Goal: Task Accomplishment & Management: Complete application form

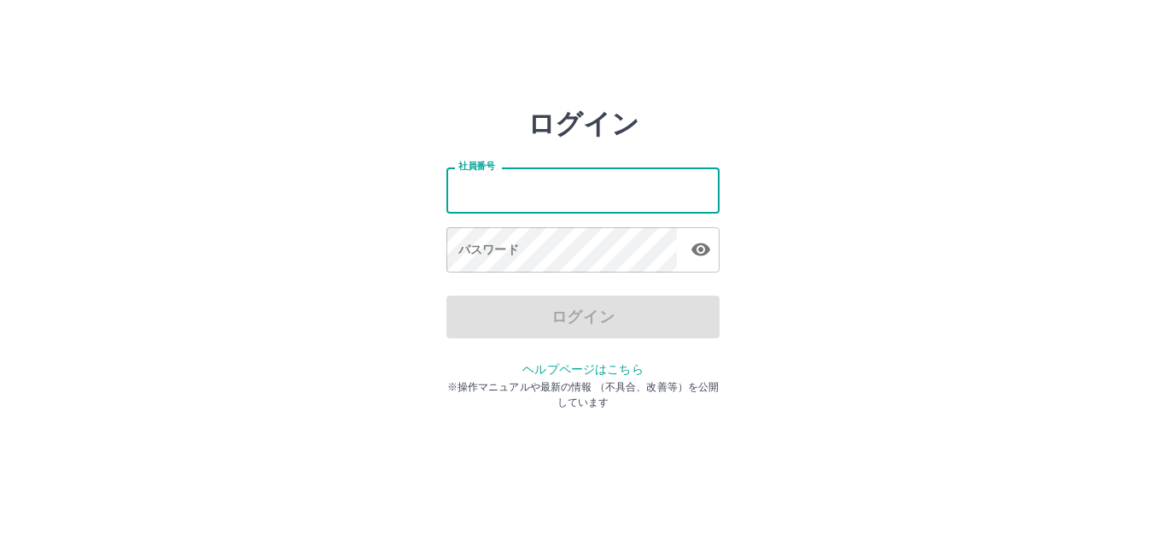
click at [454, 195] on input "社員番号" at bounding box center [582, 189] width 273 height 45
type input "*******"
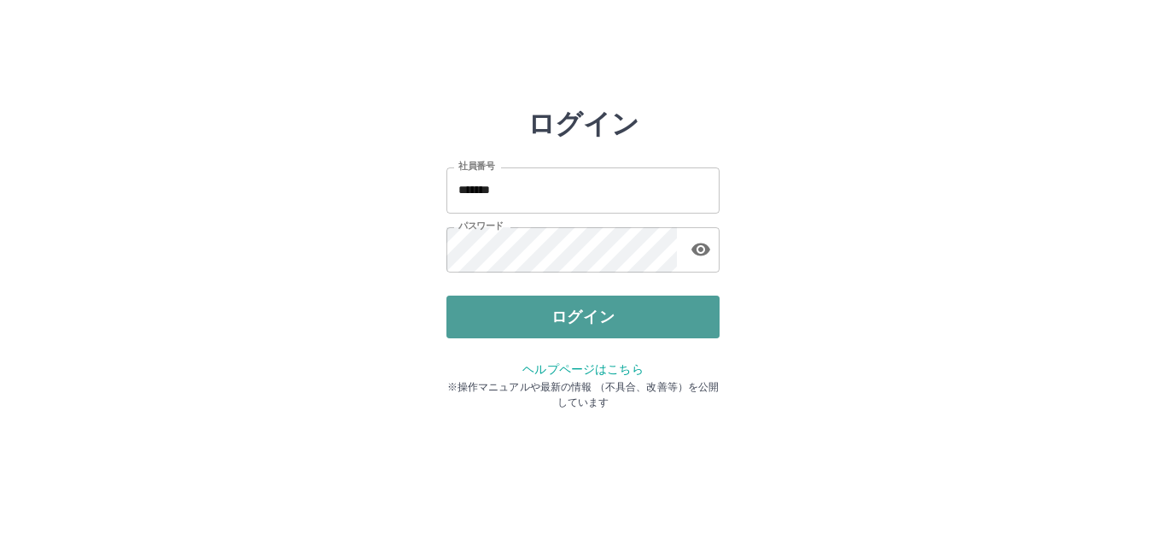
click at [505, 324] on button "ログイン" at bounding box center [582, 316] width 273 height 43
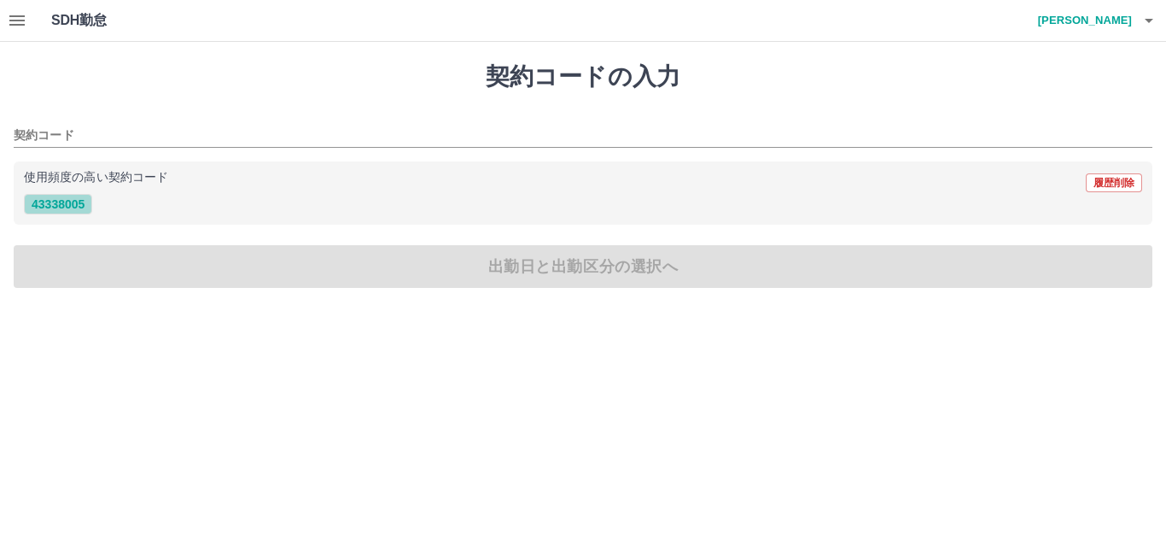
click at [65, 207] on button "43338005" at bounding box center [58, 204] width 68 height 20
type input "********"
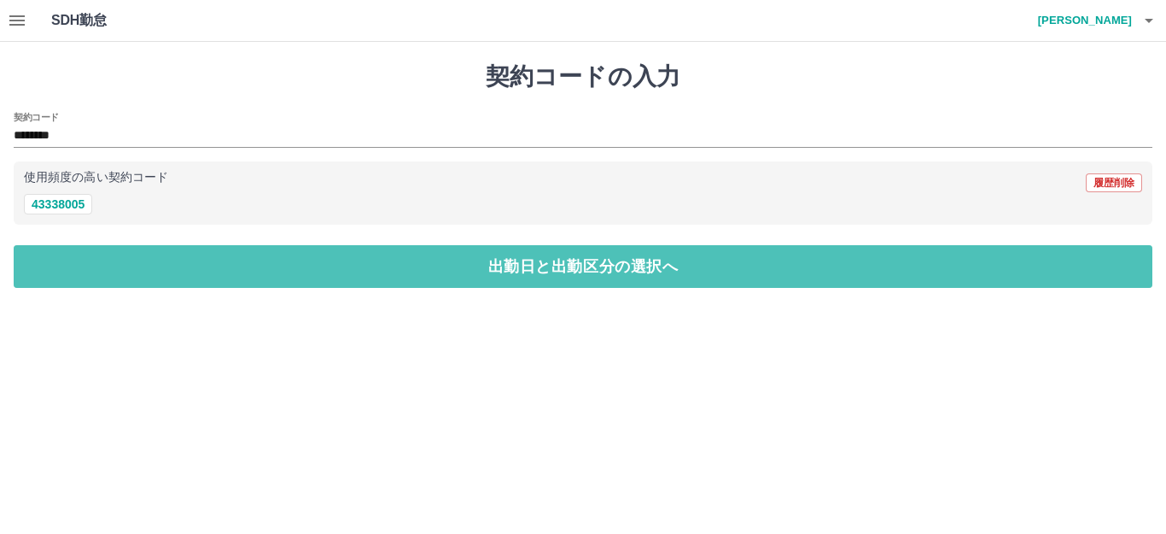
drag, startPoint x: 443, startPoint y: 273, endPoint x: 324, endPoint y: 296, distance: 120.9
click at [417, 286] on button "出勤日と出勤区分の選択へ" at bounding box center [583, 266] width 1139 height 43
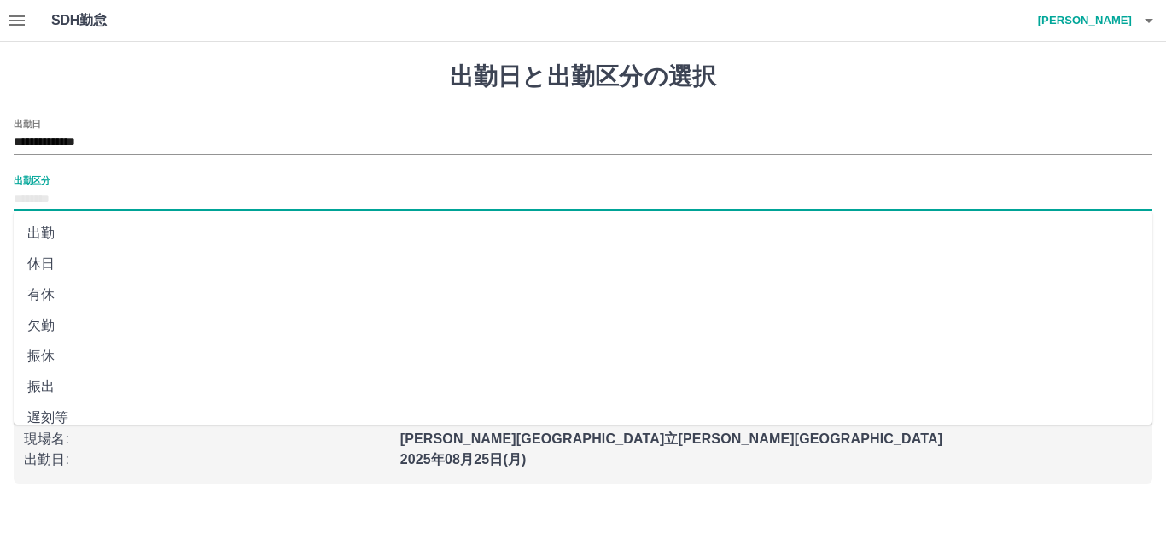
drag, startPoint x: 61, startPoint y: 193, endPoint x: 65, endPoint y: 202, distance: 10.3
click at [61, 193] on input "出勤区分" at bounding box center [583, 199] width 1139 height 21
click at [40, 221] on li "出勤" at bounding box center [583, 233] width 1139 height 31
type input "**"
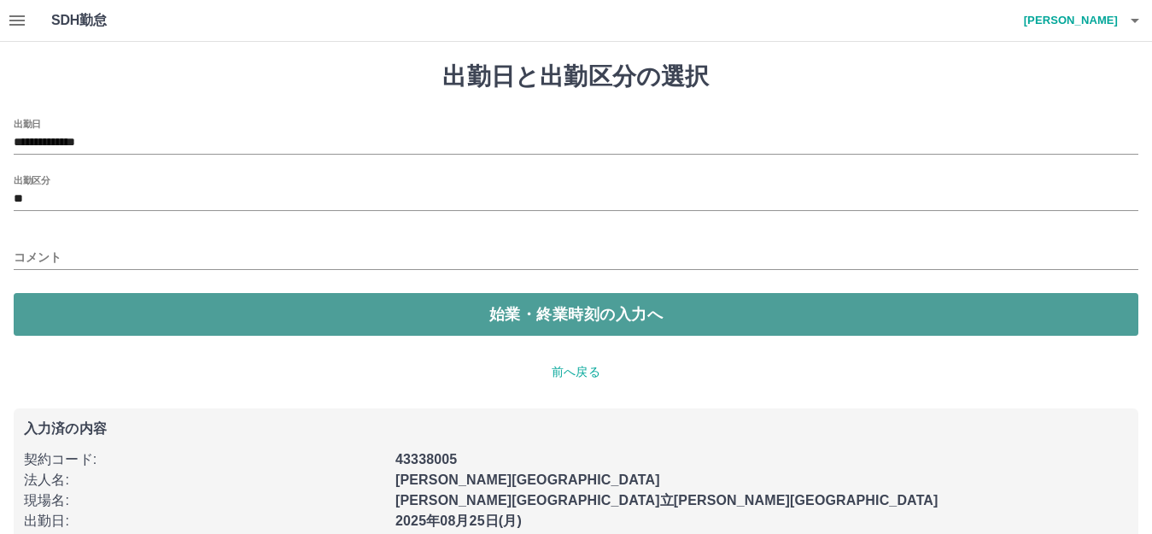
click at [87, 310] on button "始業・終業時刻の入力へ" at bounding box center [576, 314] width 1124 height 43
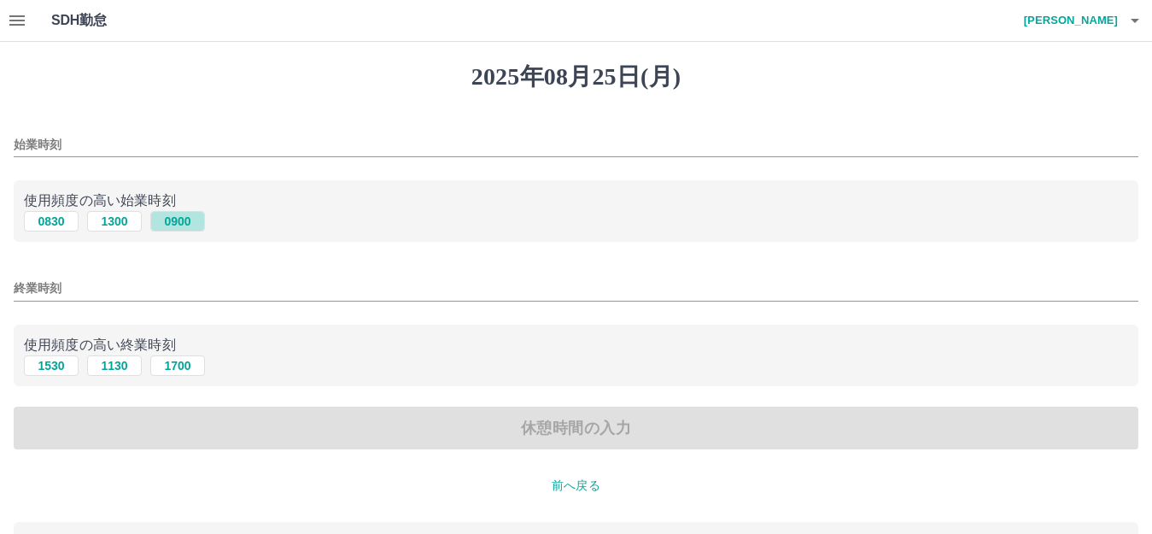
drag, startPoint x: 171, startPoint y: 221, endPoint x: 125, endPoint y: 388, distance: 172.7
click at [133, 314] on div "始業時刻 使用頻度の高い始業時刻 0830 1300 0900 終業時刻 使用頻度の高い終業時刻 1530 1130 1700 休憩時間の入力" at bounding box center [576, 284] width 1124 height 331
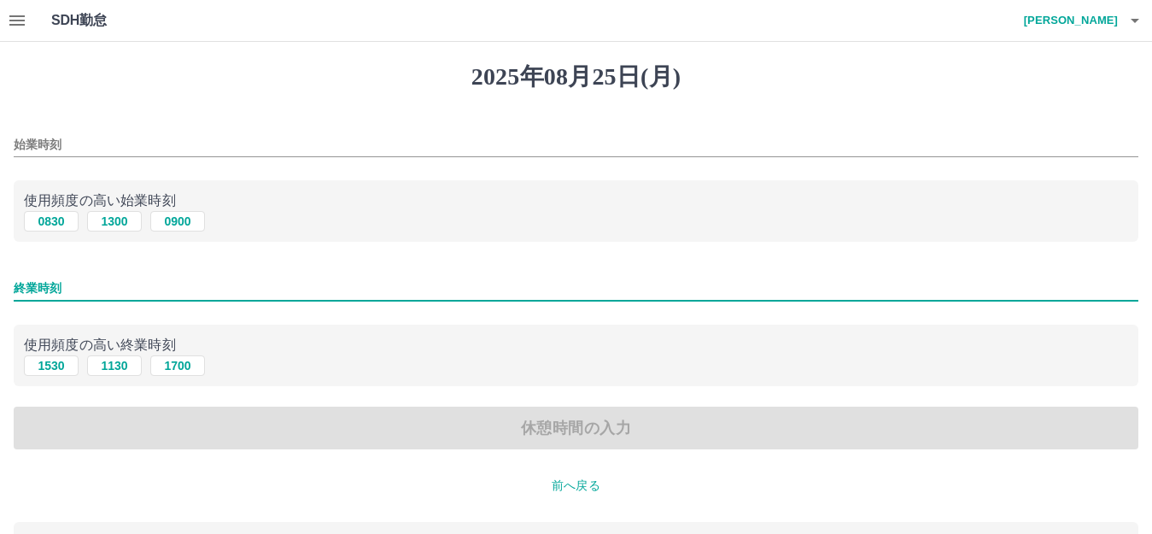
click at [61, 288] on input "終業時刻" at bounding box center [576, 288] width 1124 height 25
type input "****"
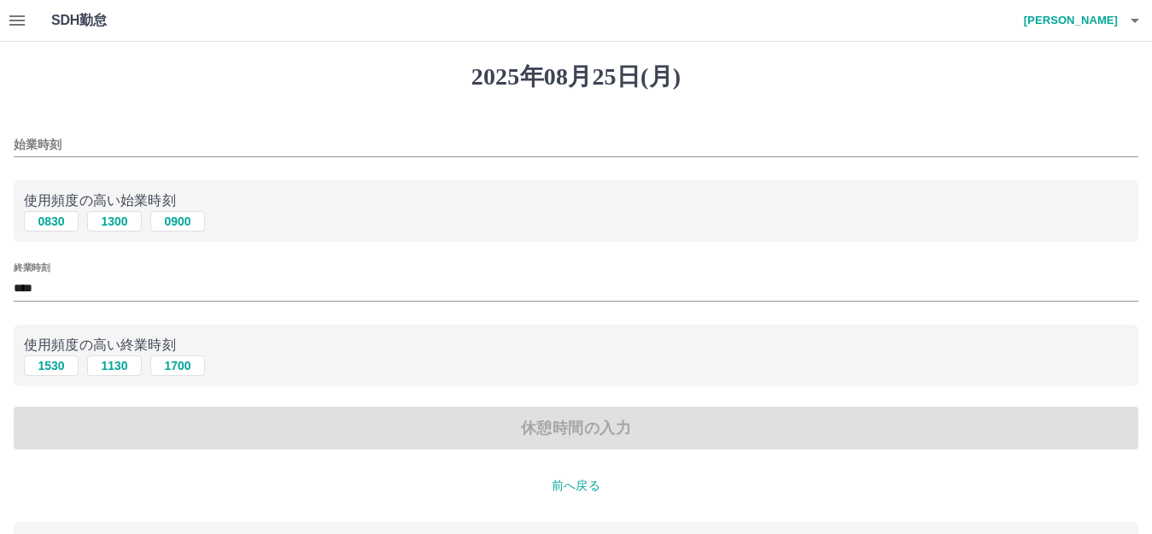
click at [189, 414] on div "休憩時間の入力" at bounding box center [576, 427] width 1124 height 43
drag, startPoint x: 410, startPoint y: 446, endPoint x: 407, endPoint y: 504, distance: 58.1
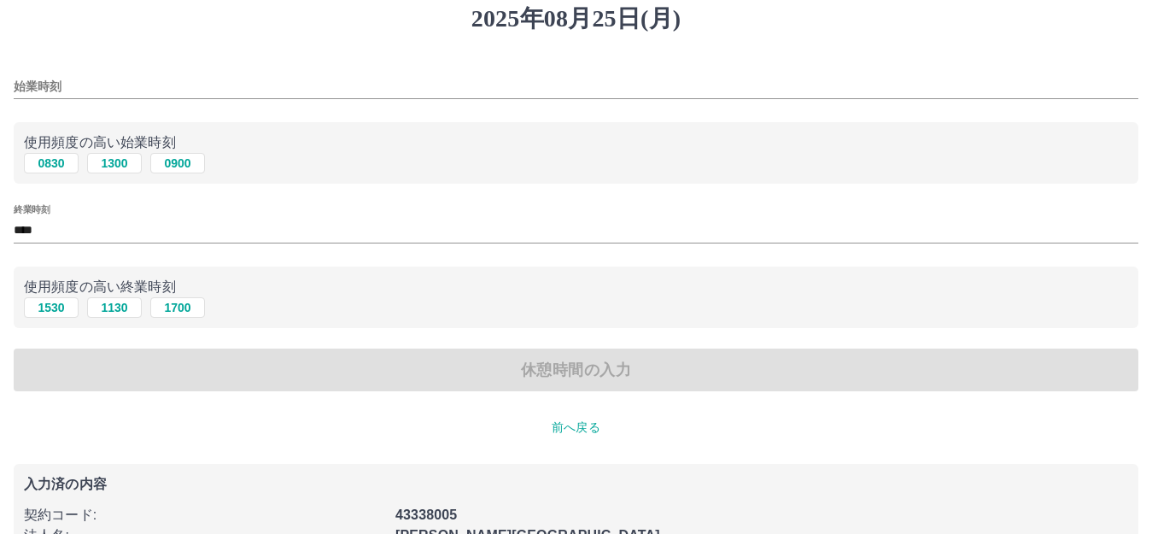
scroll to position [166, 0]
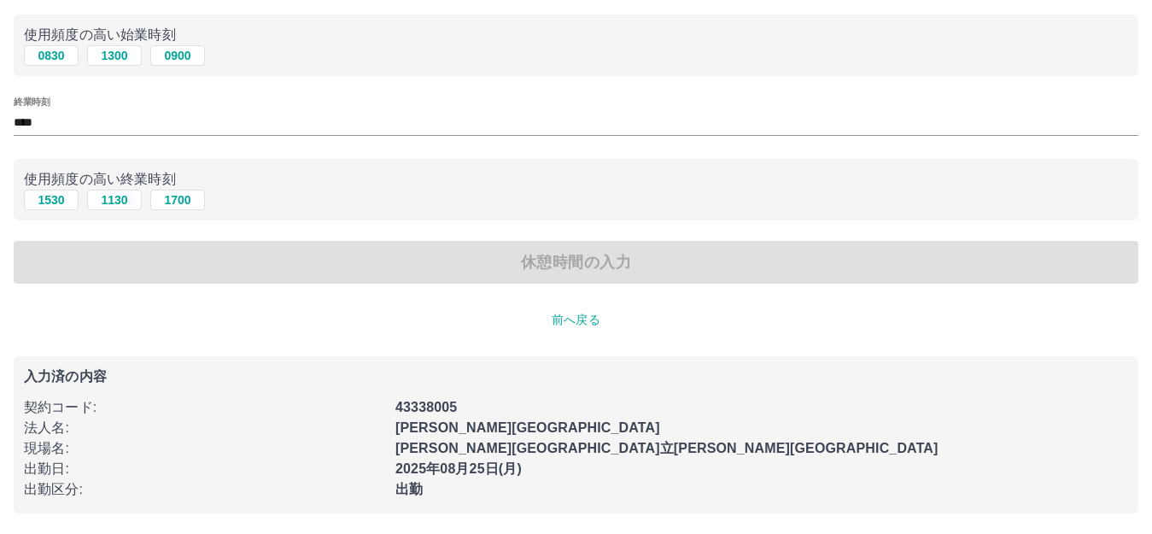
click at [278, 268] on div "休憩時間の入力" at bounding box center [576, 262] width 1124 height 43
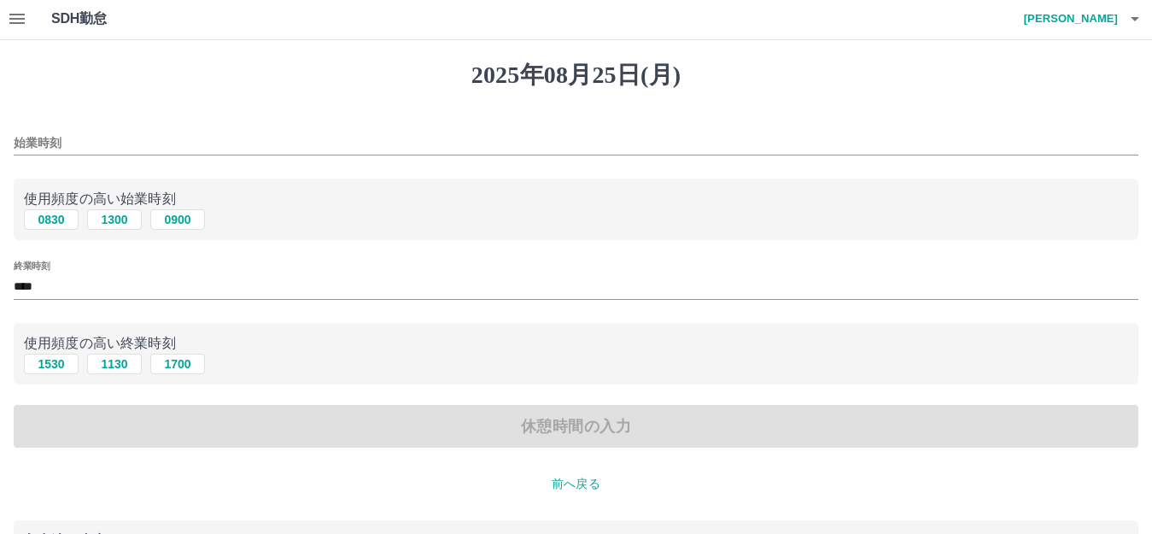
scroll to position [0, 0]
click at [185, 216] on button "0900" at bounding box center [177, 221] width 55 height 20
type input "****"
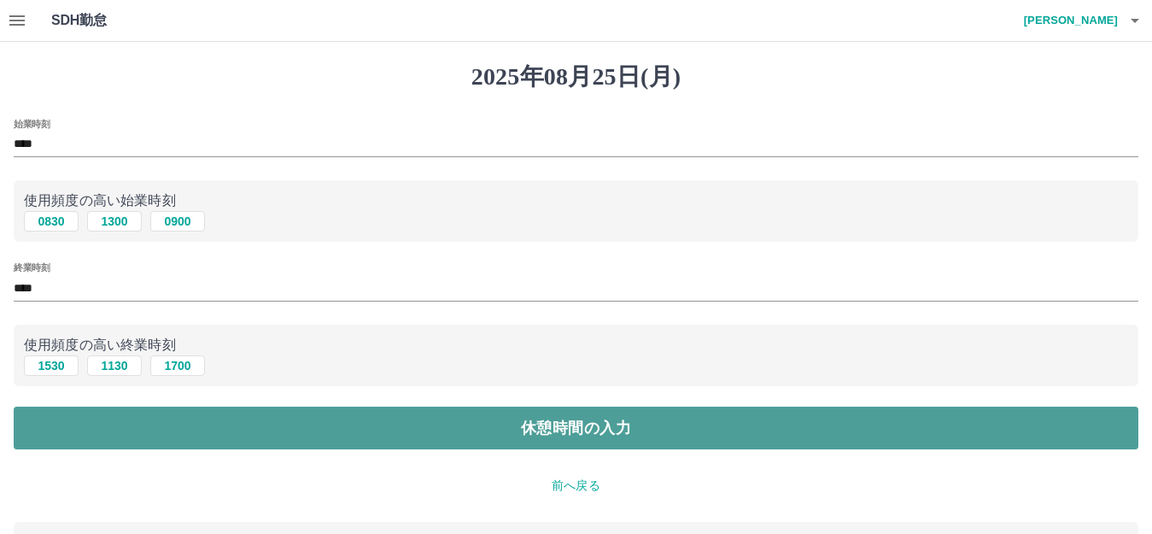
click at [424, 432] on button "休憩時間の入力" at bounding box center [576, 427] width 1124 height 43
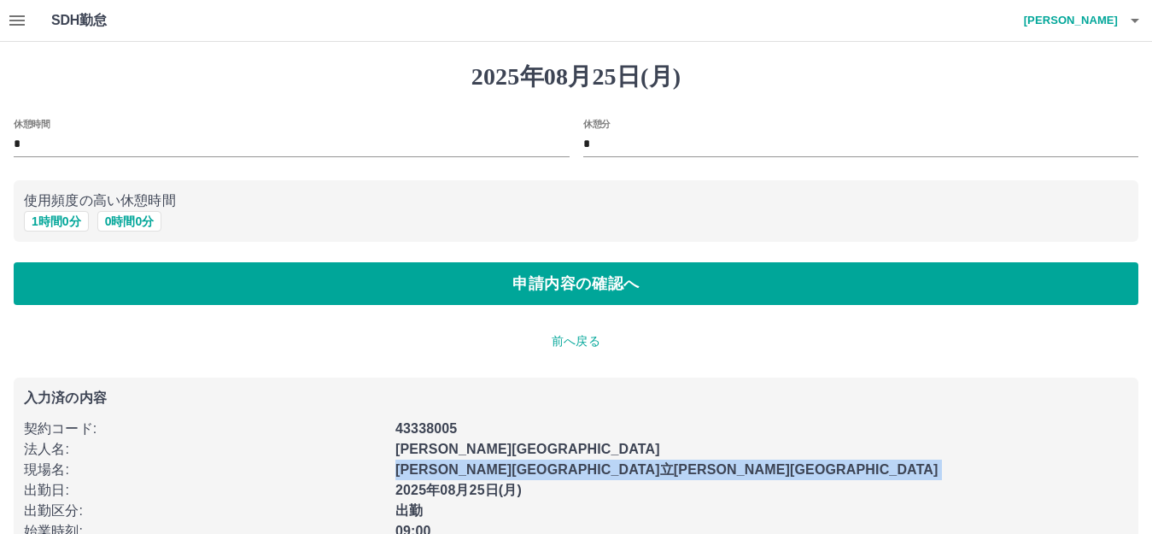
drag, startPoint x: 19, startPoint y: 481, endPoint x: 137, endPoint y: 420, distance: 133.6
click at [105, 435] on div "契約コード : 43338005 法人名 : 大牟田市 現場名 : 大牟田市立吉野小学校 出勤日 : 2025年08月25日(月) 出勤区分 : 出勤 始業時…" at bounding box center [576, 489] width 1104 height 143
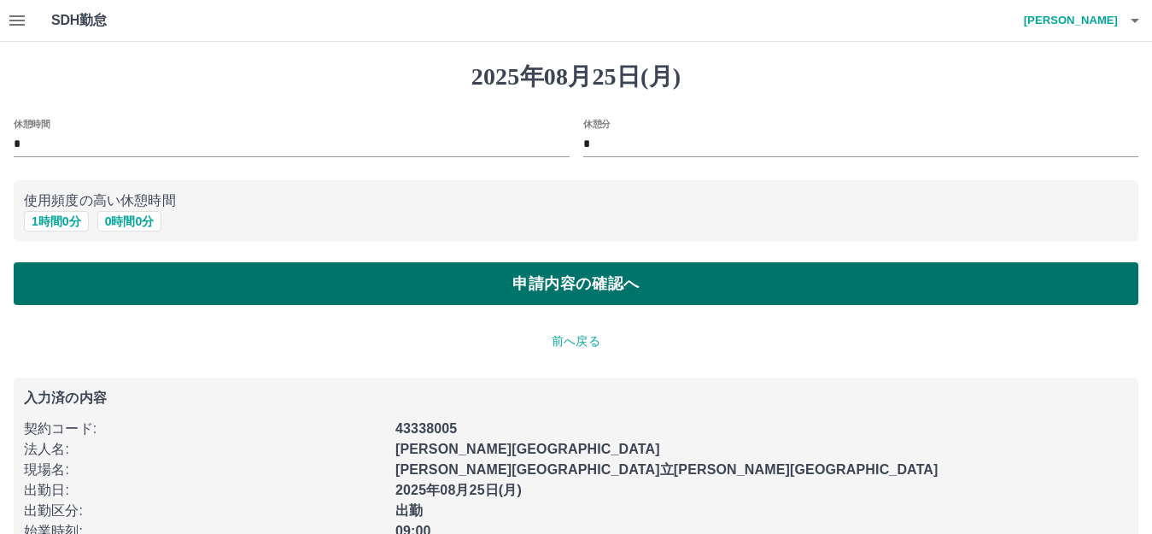
drag, startPoint x: 357, startPoint y: 241, endPoint x: 318, endPoint y: 287, distance: 60.0
click at [330, 270] on div "休憩時間 * 休憩分 * 使用頻度の高い休憩時間 1 時間 0 分 0 時間 0 分 申請内容の確認へ" at bounding box center [576, 212] width 1124 height 187
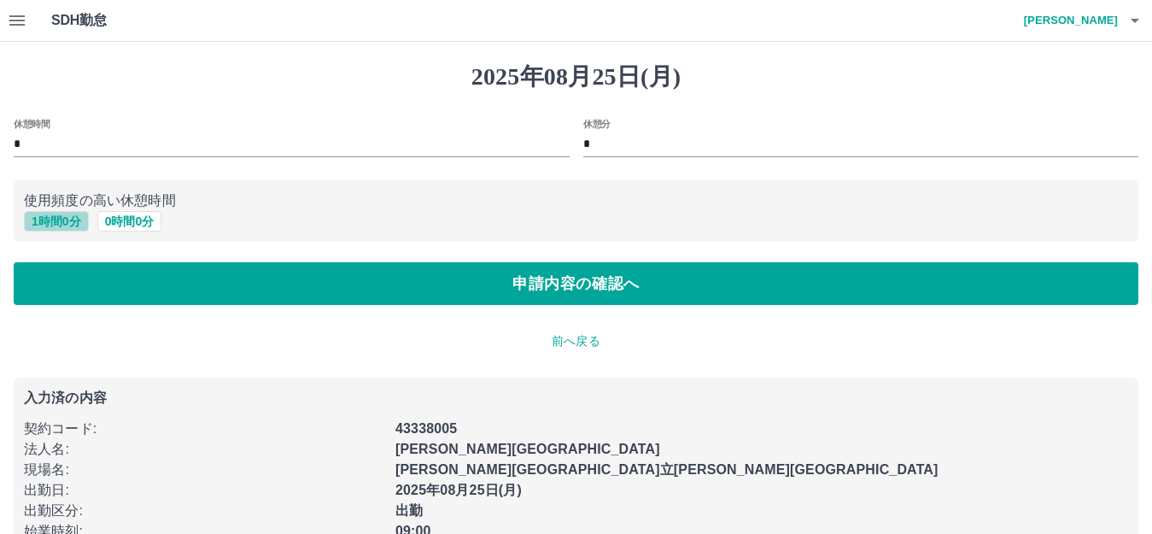
click at [46, 222] on button "1 時間 0 分" at bounding box center [56, 221] width 65 height 20
type input "*"
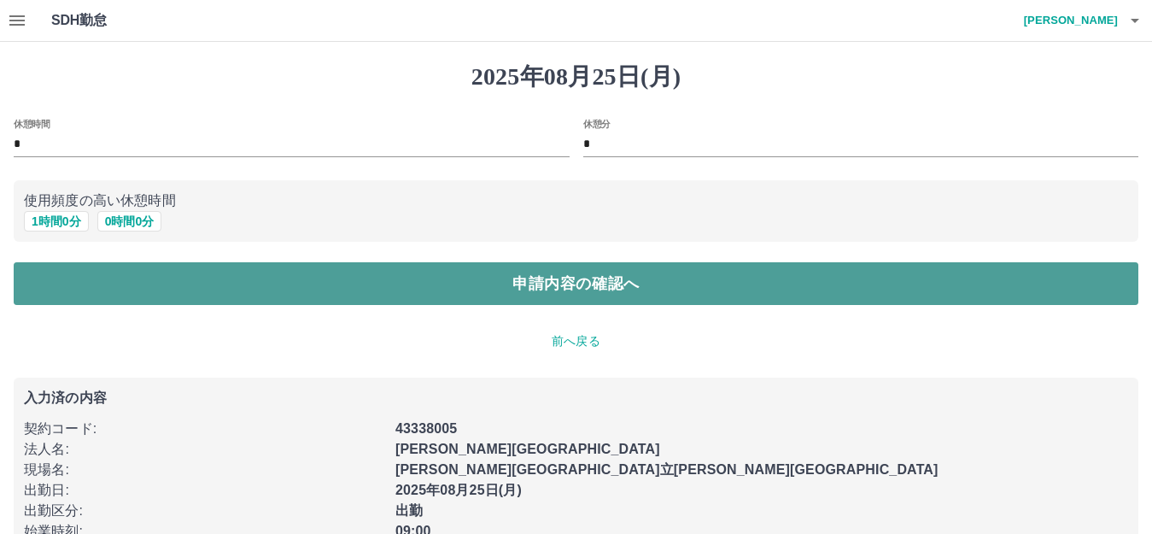
click at [301, 301] on button "申請内容の確認へ" at bounding box center [576, 283] width 1124 height 43
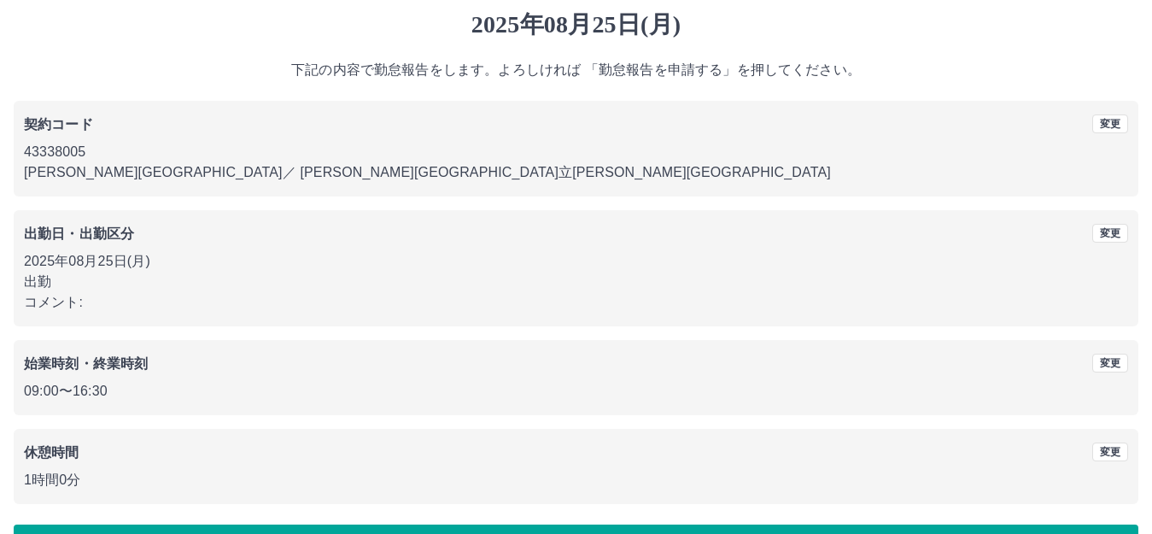
scroll to position [106, 0]
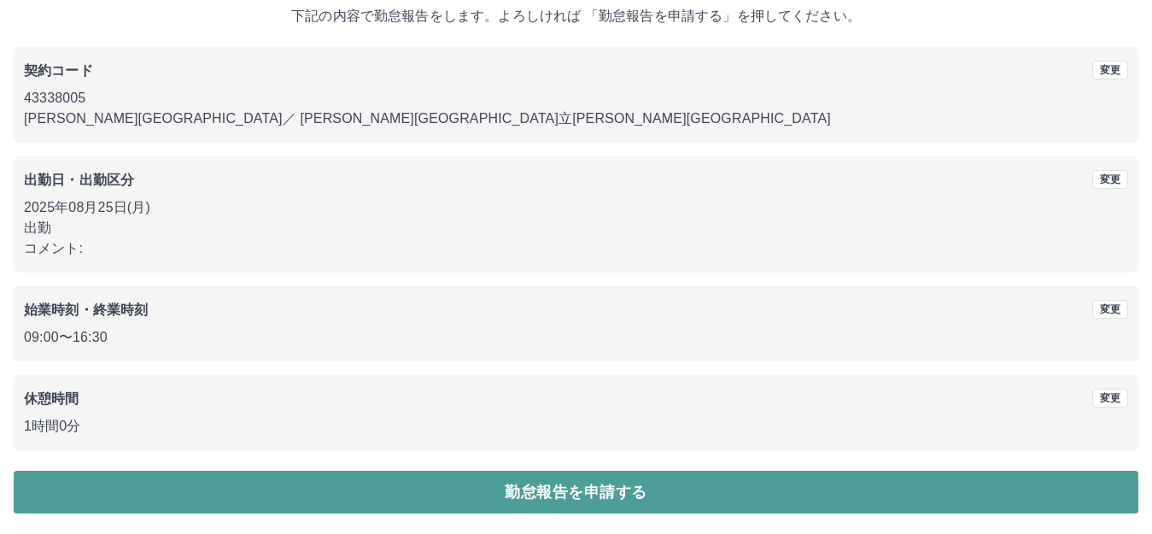
click at [545, 487] on button "勤怠報告を申請する" at bounding box center [576, 491] width 1124 height 43
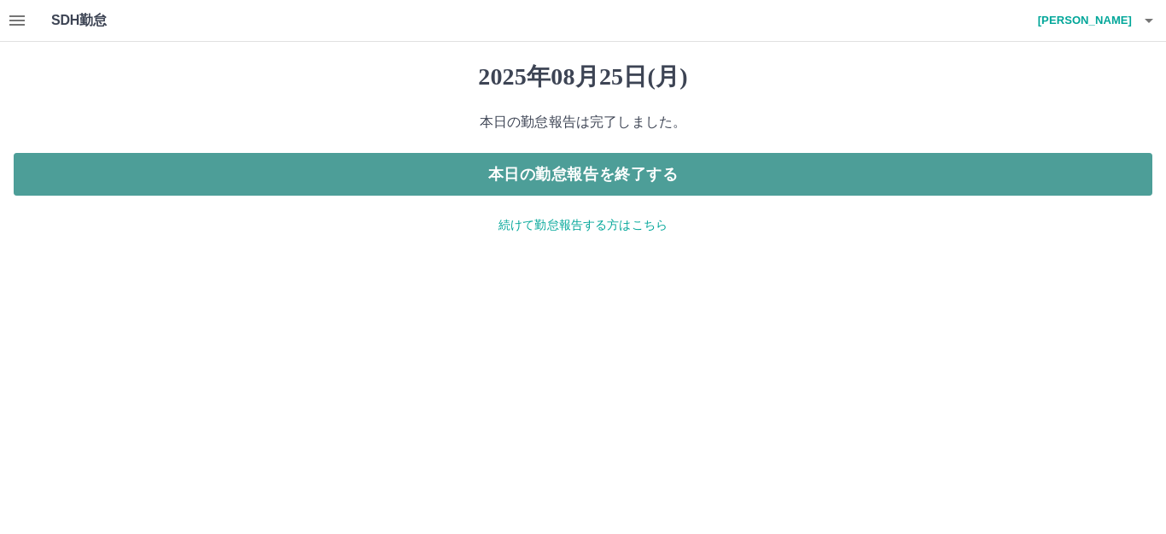
click at [579, 184] on button "本日の勤怠報告を終了する" at bounding box center [583, 174] width 1139 height 43
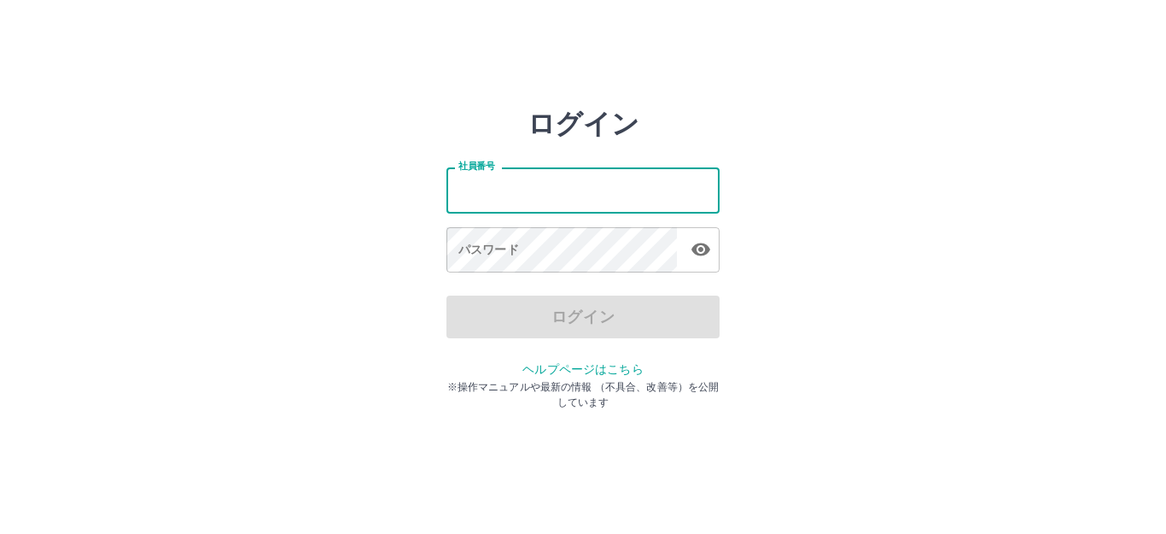
click at [455, 188] on input "社員番号" at bounding box center [582, 189] width 273 height 45
type input "*******"
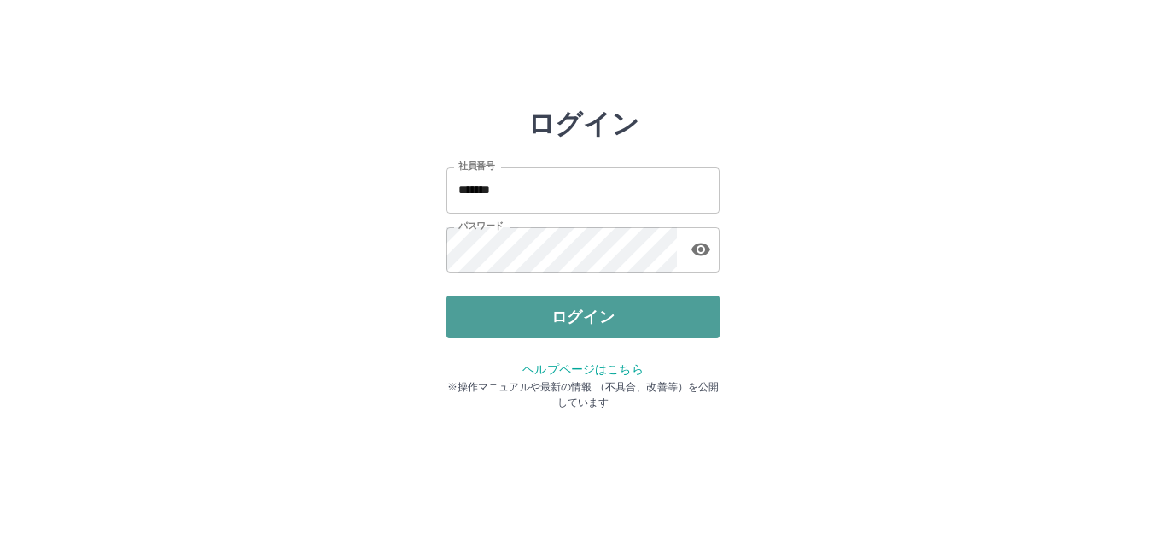
click at [525, 330] on button "ログイン" at bounding box center [582, 316] width 273 height 43
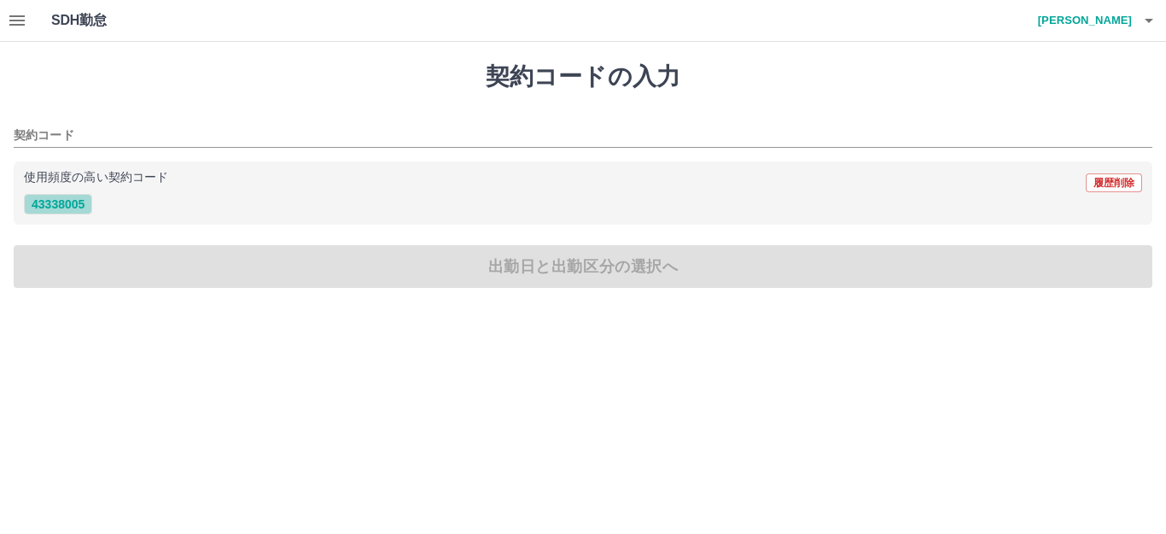
click at [50, 207] on button "43338005" at bounding box center [58, 204] width 68 height 20
type input "********"
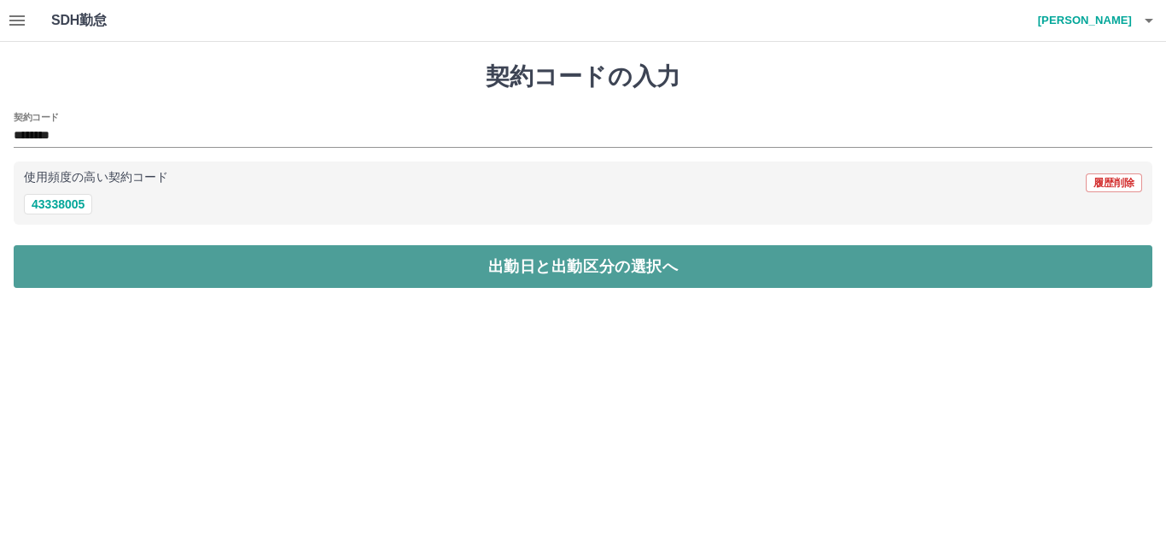
click at [242, 279] on button "出勤日と出勤区分の選択へ" at bounding box center [583, 266] width 1139 height 43
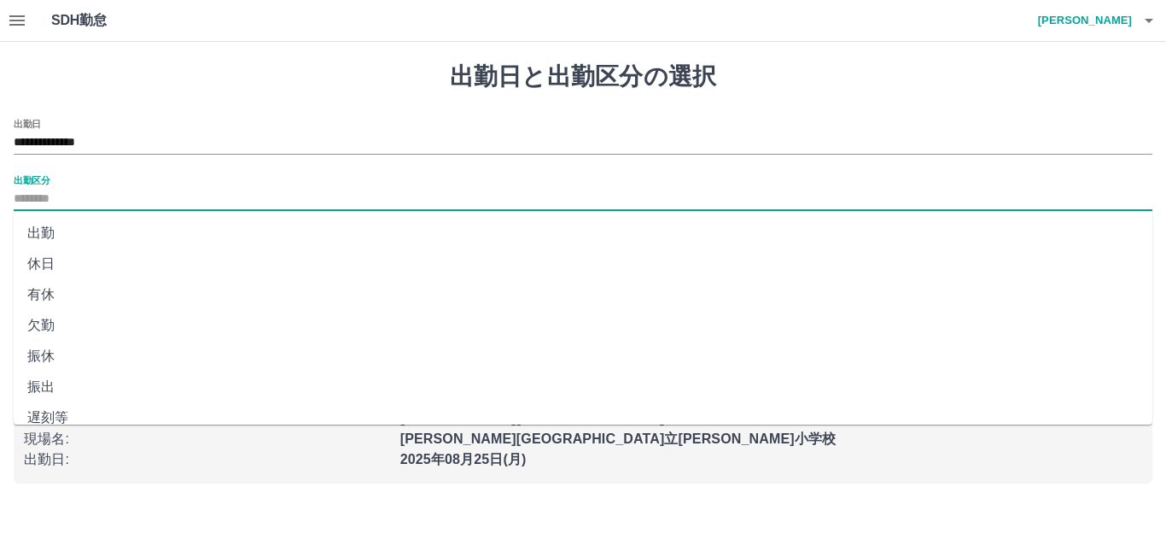
click at [63, 207] on input "出勤区分" at bounding box center [583, 199] width 1139 height 21
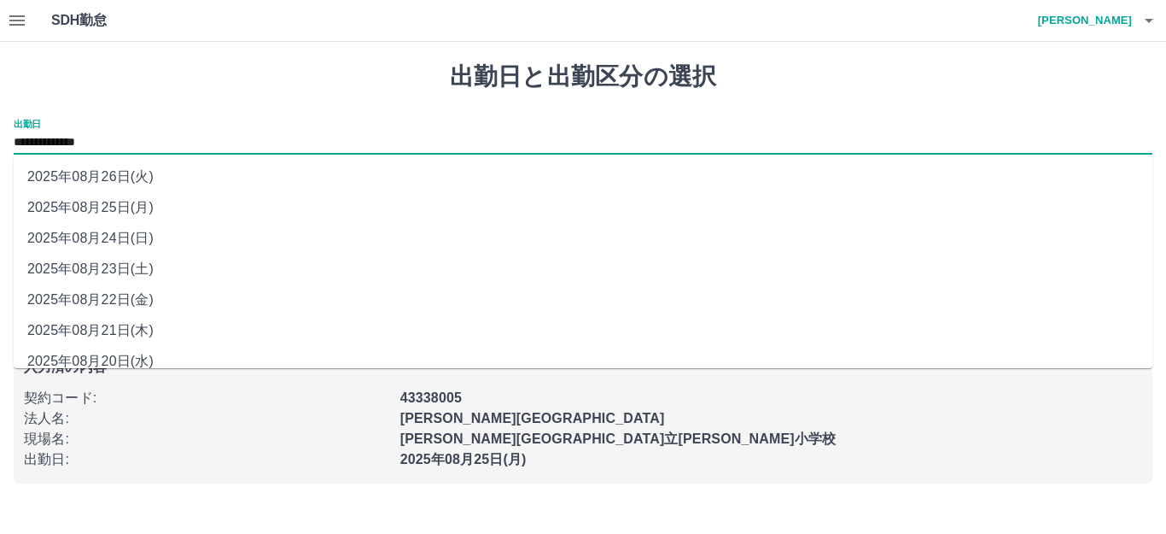
click at [85, 145] on input "**********" at bounding box center [583, 142] width 1139 height 21
click at [100, 233] on li "2025年08月24日(日)" at bounding box center [583, 238] width 1139 height 31
type input "**********"
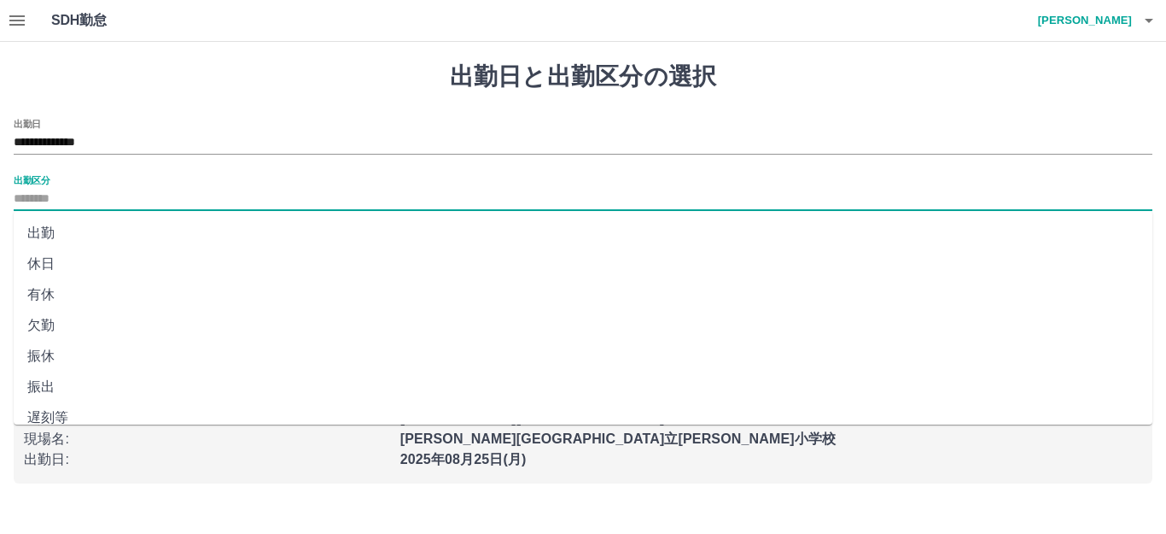
click at [60, 206] on input "出勤区分" at bounding box center [583, 199] width 1139 height 21
click at [40, 372] on li "法定休" at bounding box center [583, 371] width 1139 height 31
type input "***"
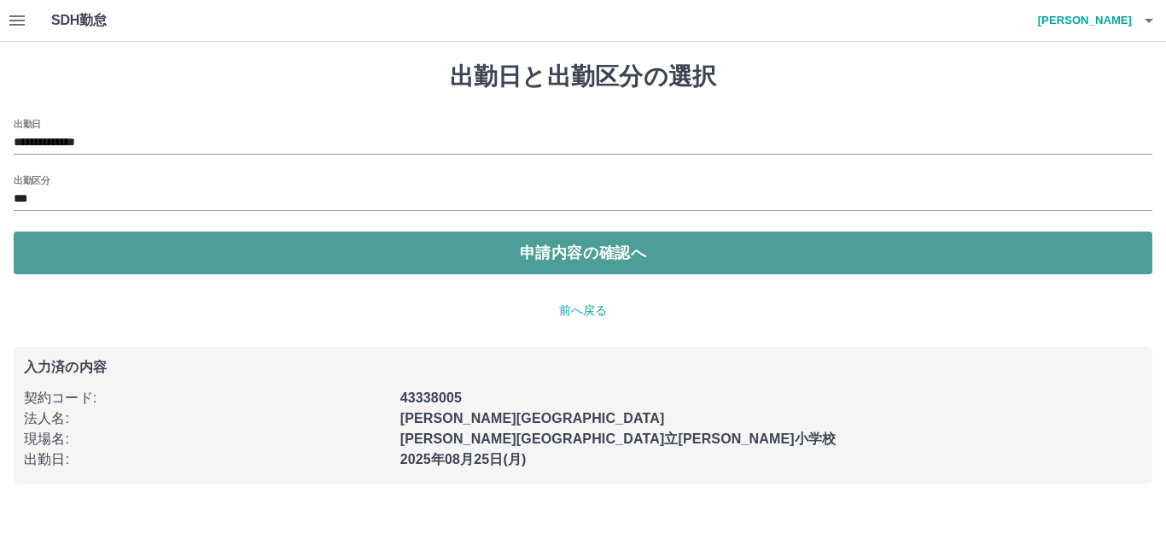
click at [200, 258] on button "申請内容の確認へ" at bounding box center [583, 252] width 1139 height 43
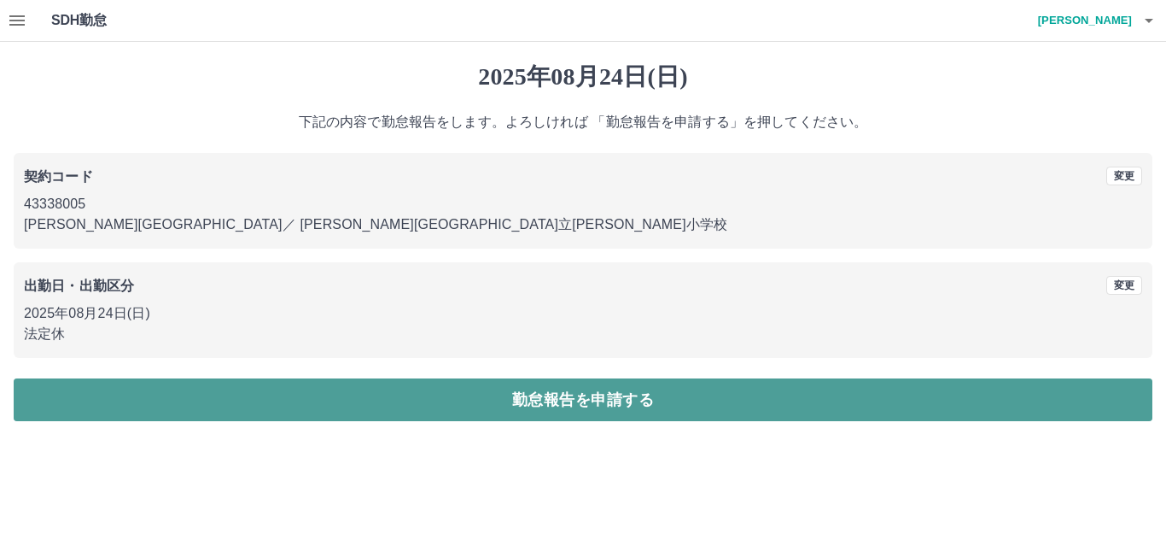
click at [356, 400] on button "勤怠報告を申請する" at bounding box center [583, 399] width 1139 height 43
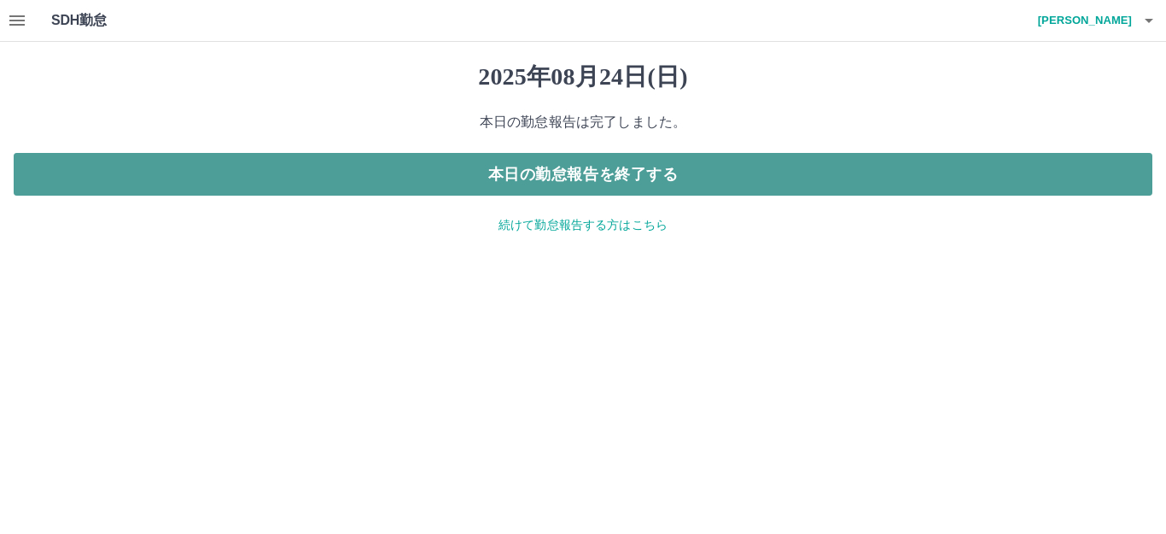
click at [376, 175] on button "本日の勤怠報告を終了する" at bounding box center [583, 174] width 1139 height 43
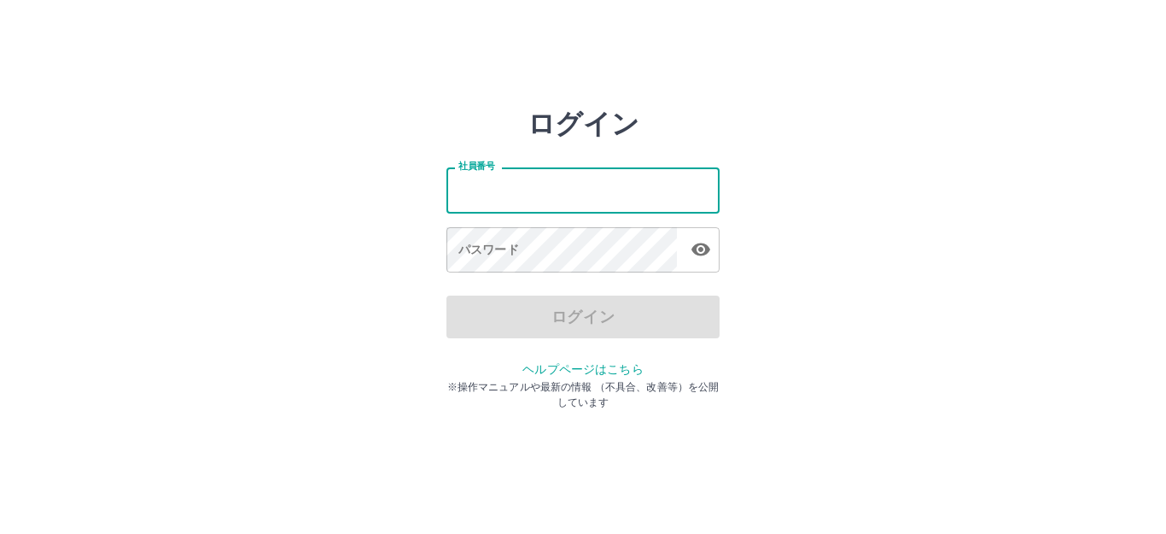
click at [568, 194] on input "社員番号" at bounding box center [582, 189] width 273 height 45
type input "*******"
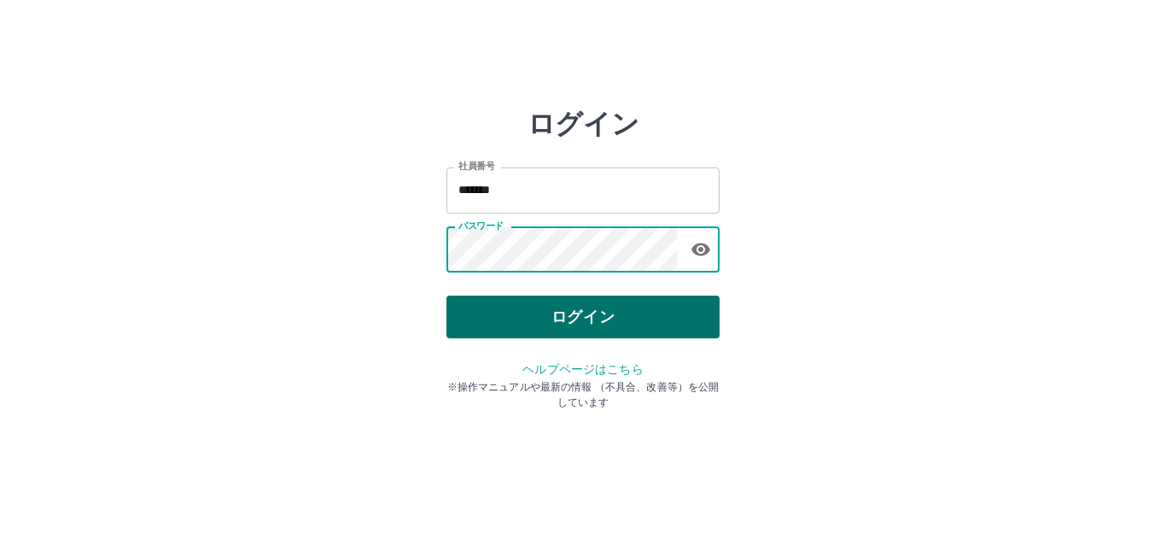
click at [556, 312] on button "ログイン" at bounding box center [582, 316] width 273 height 43
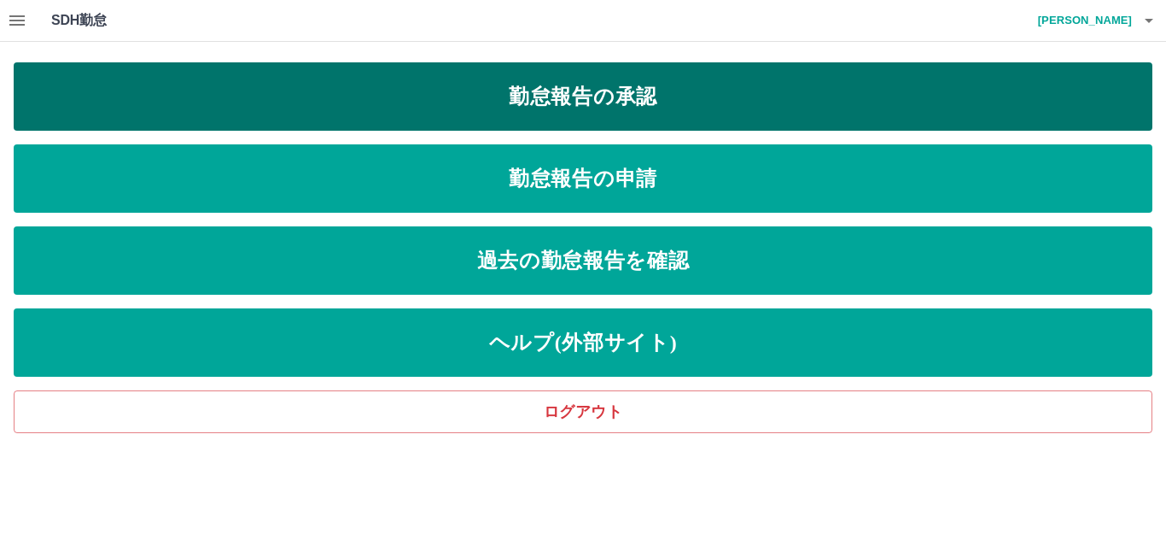
click at [561, 81] on link "勤怠報告の承認" at bounding box center [583, 96] width 1139 height 68
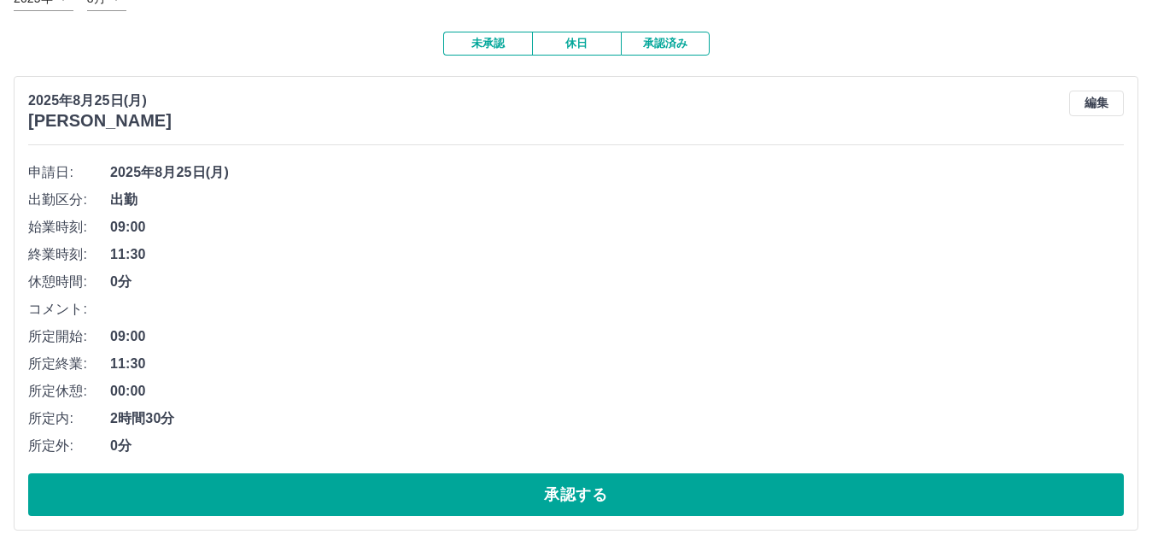
scroll to position [256, 0]
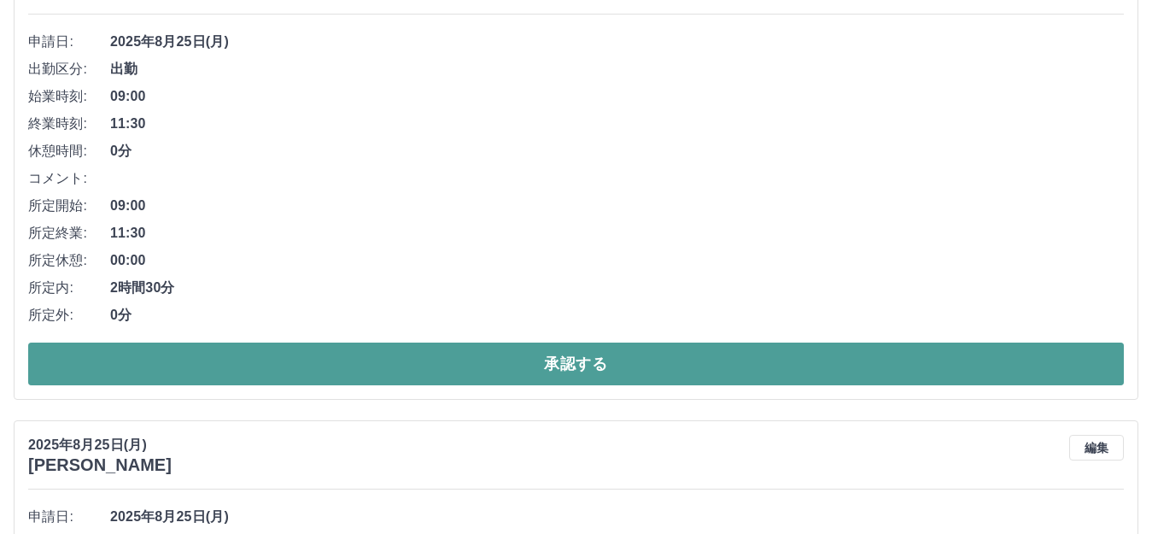
click at [359, 356] on button "承認する" at bounding box center [575, 363] width 1095 height 43
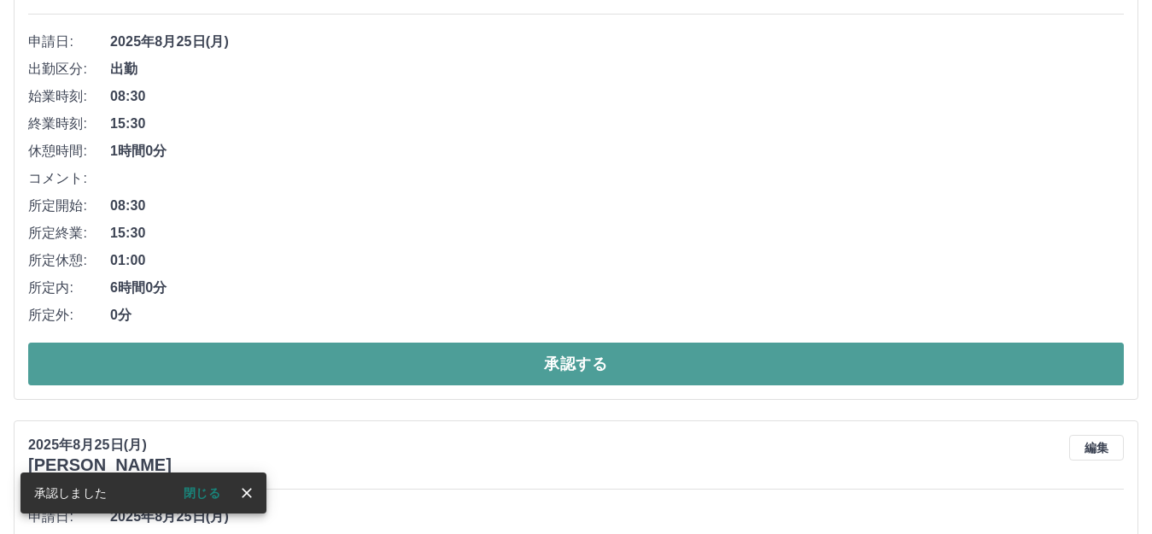
click at [312, 360] on button "承認する" at bounding box center [575, 363] width 1095 height 43
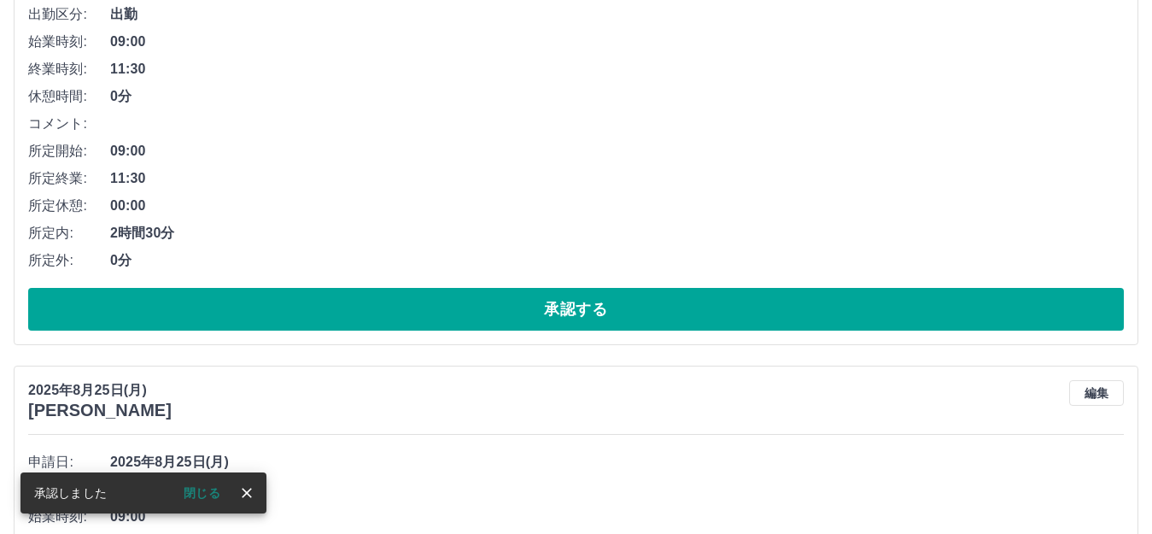
scroll to position [341, 0]
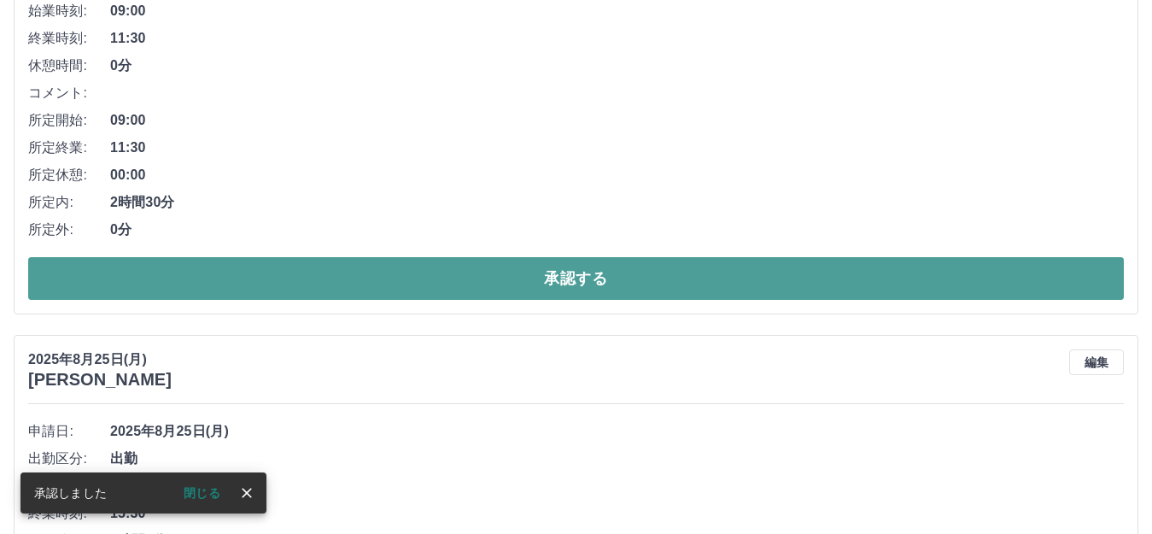
click at [365, 284] on button "承認する" at bounding box center [575, 278] width 1095 height 43
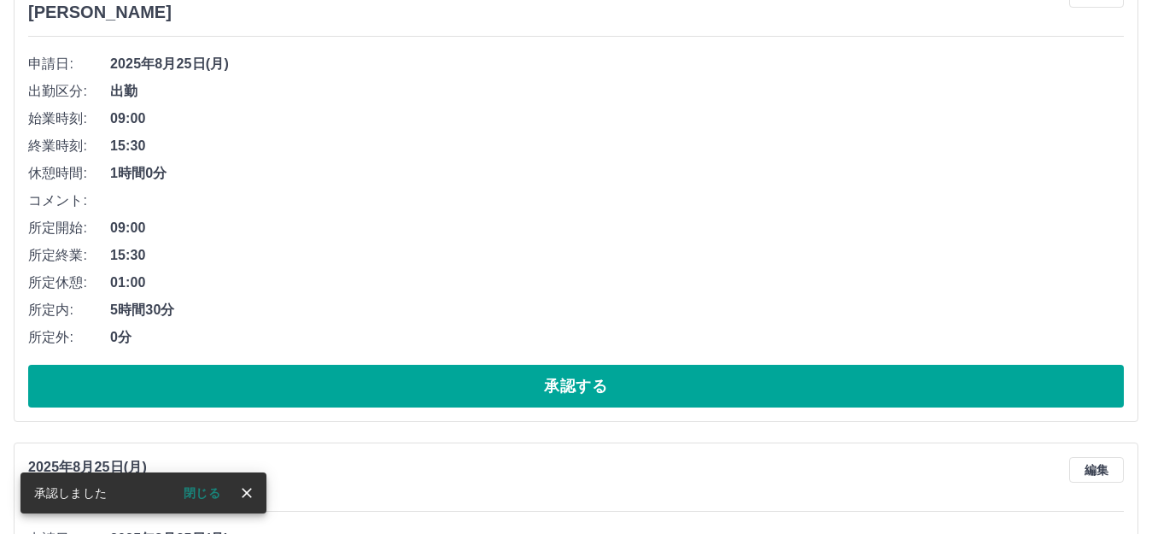
scroll to position [256, 0]
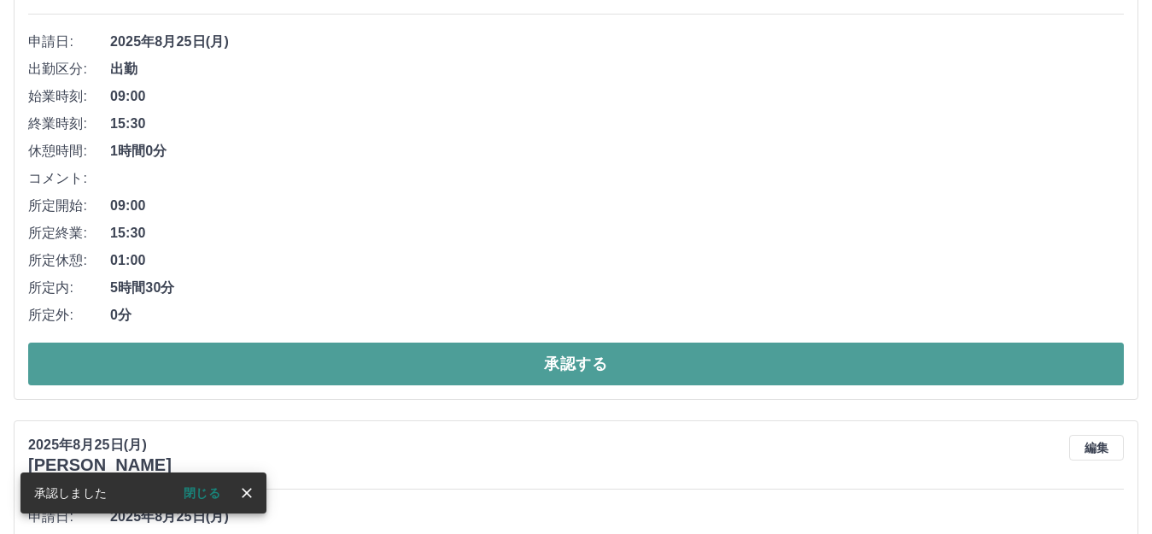
click at [370, 353] on button "承認する" at bounding box center [575, 363] width 1095 height 43
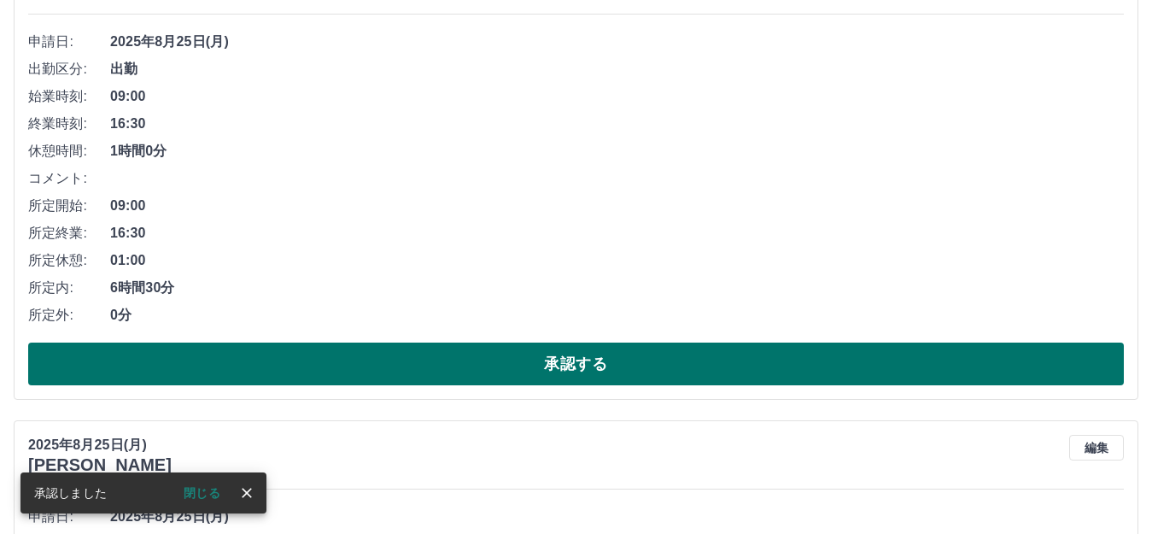
click at [356, 348] on button "承認する" at bounding box center [575, 363] width 1095 height 43
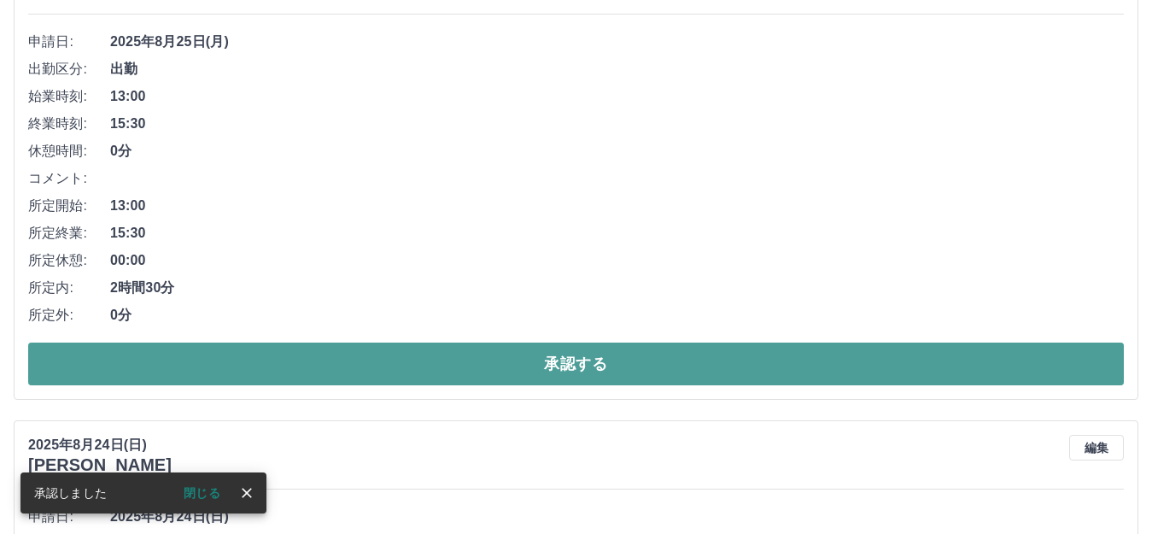
click at [335, 359] on button "承認する" at bounding box center [575, 363] width 1095 height 43
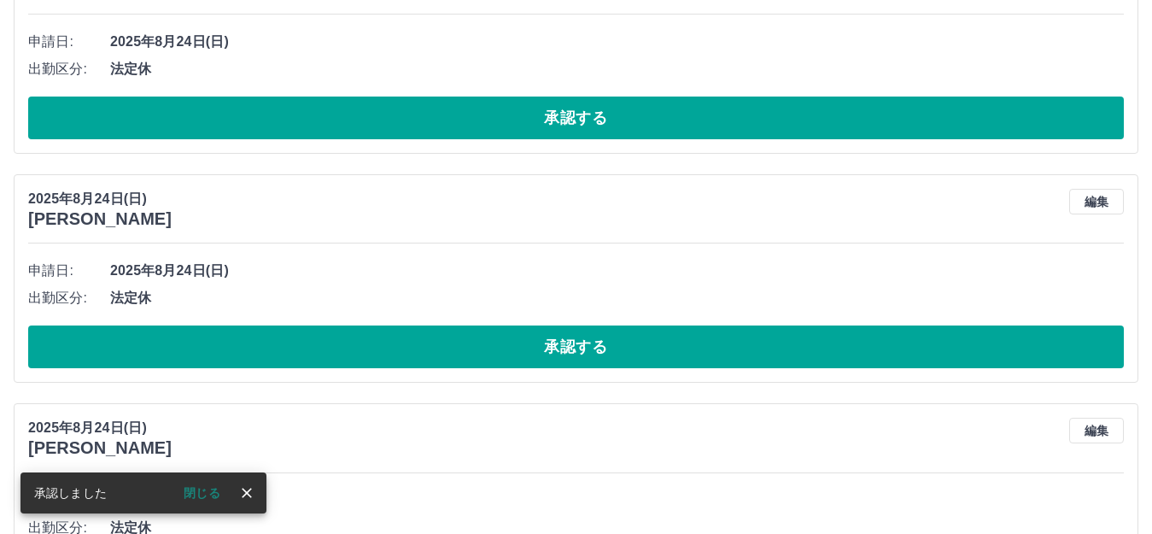
scroll to position [0, 0]
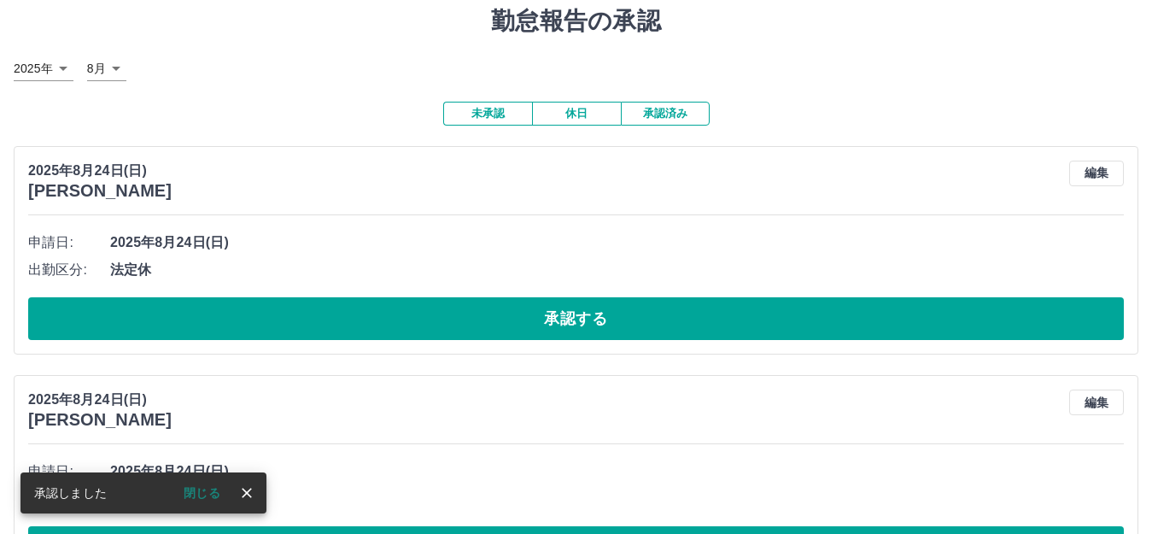
drag, startPoint x: 272, startPoint y: 308, endPoint x: 266, endPoint y: 316, distance: 10.3
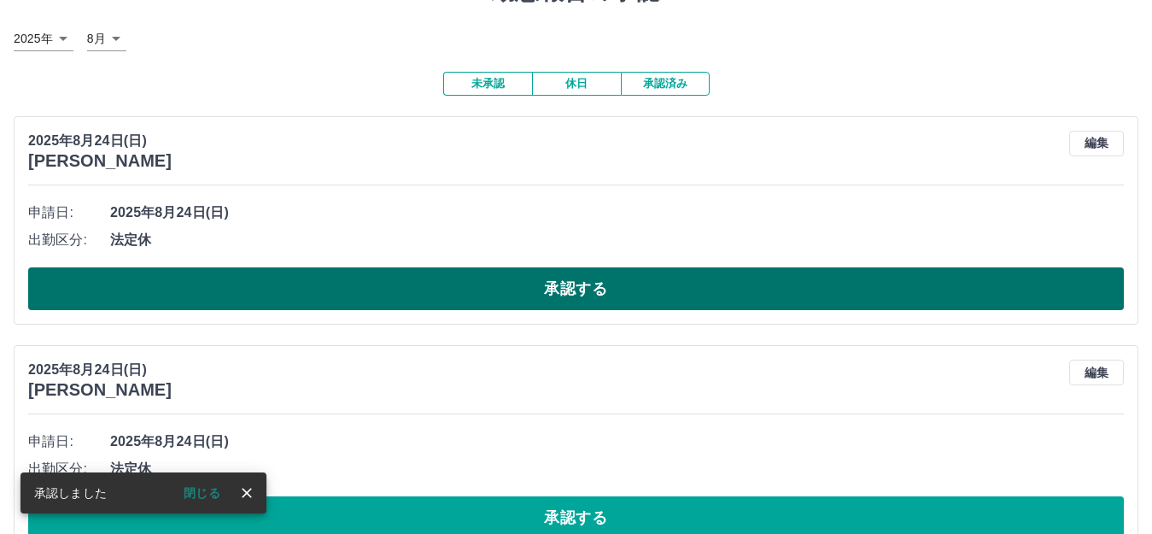
drag, startPoint x: 266, startPoint y: 316, endPoint x: 225, endPoint y: 286, distance: 50.0
click at [225, 286] on button "承認する" at bounding box center [575, 288] width 1095 height 43
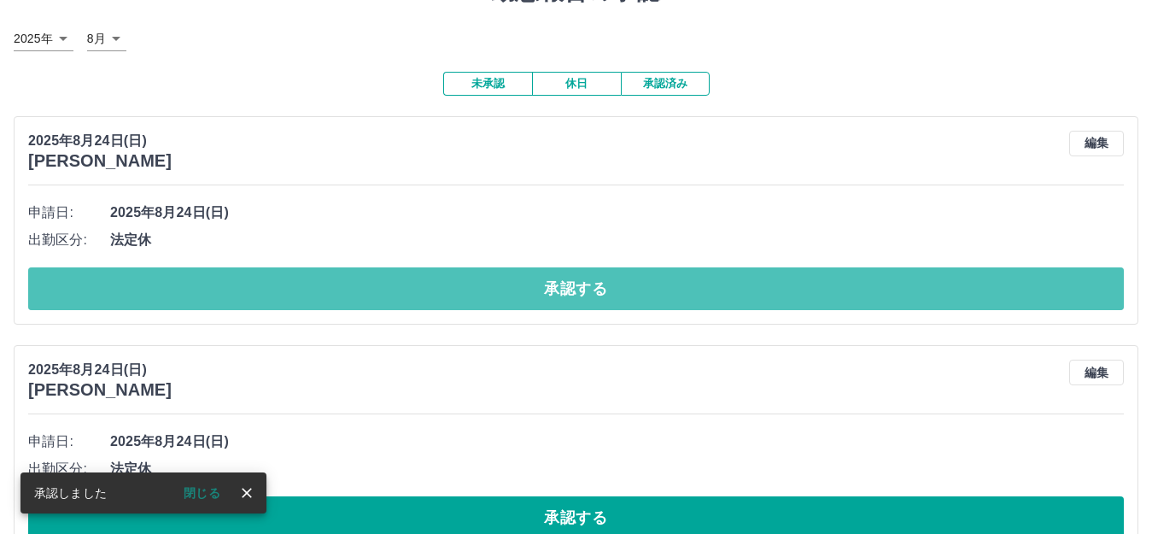
click at [231, 287] on button "承認する" at bounding box center [575, 288] width 1095 height 43
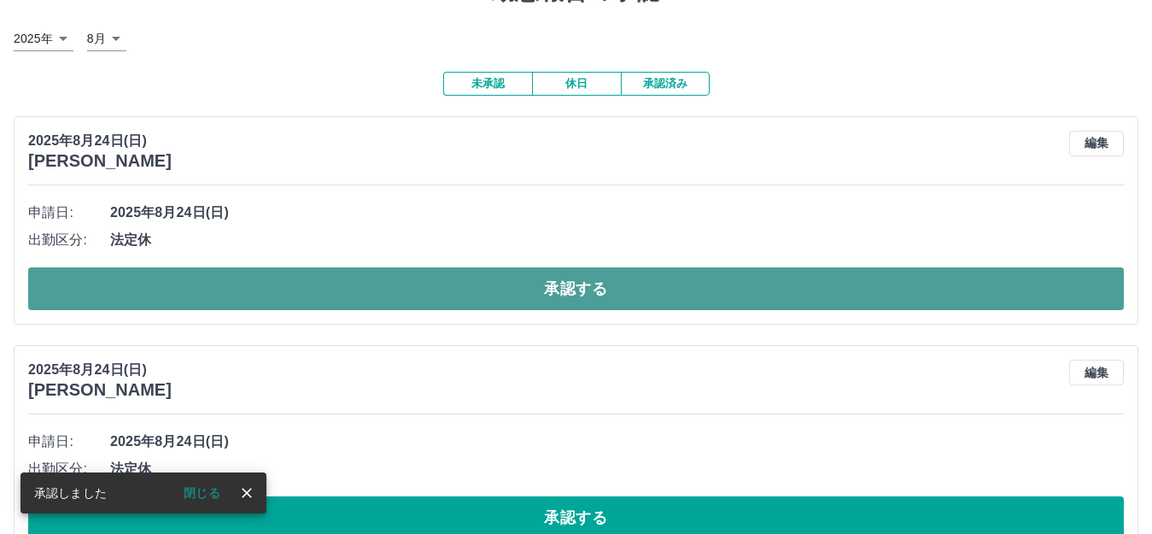
click at [494, 285] on button "承認する" at bounding box center [575, 288] width 1095 height 43
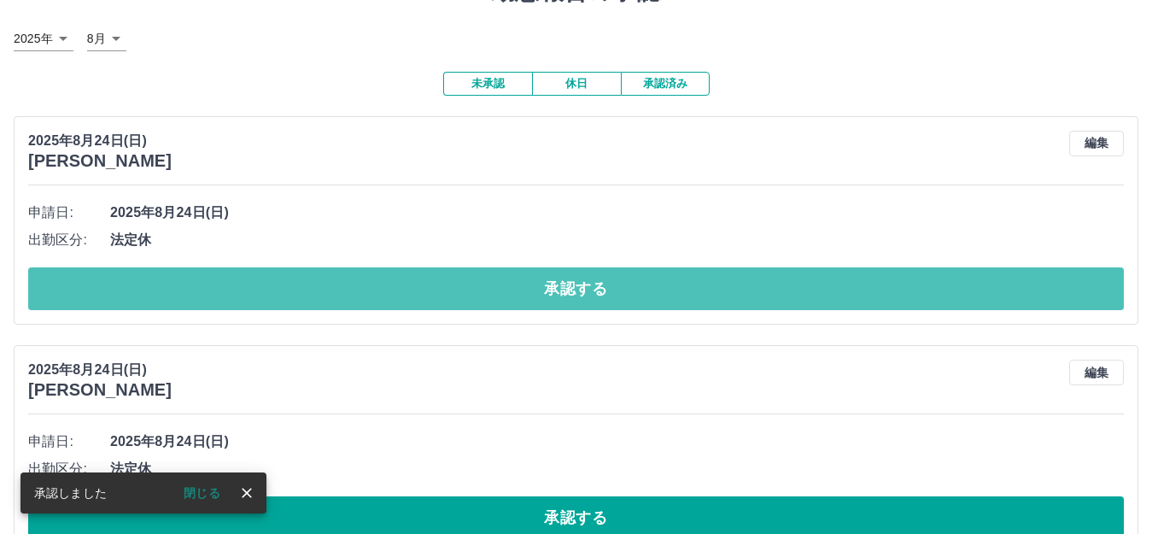
click at [495, 277] on button "承認する" at bounding box center [575, 288] width 1095 height 43
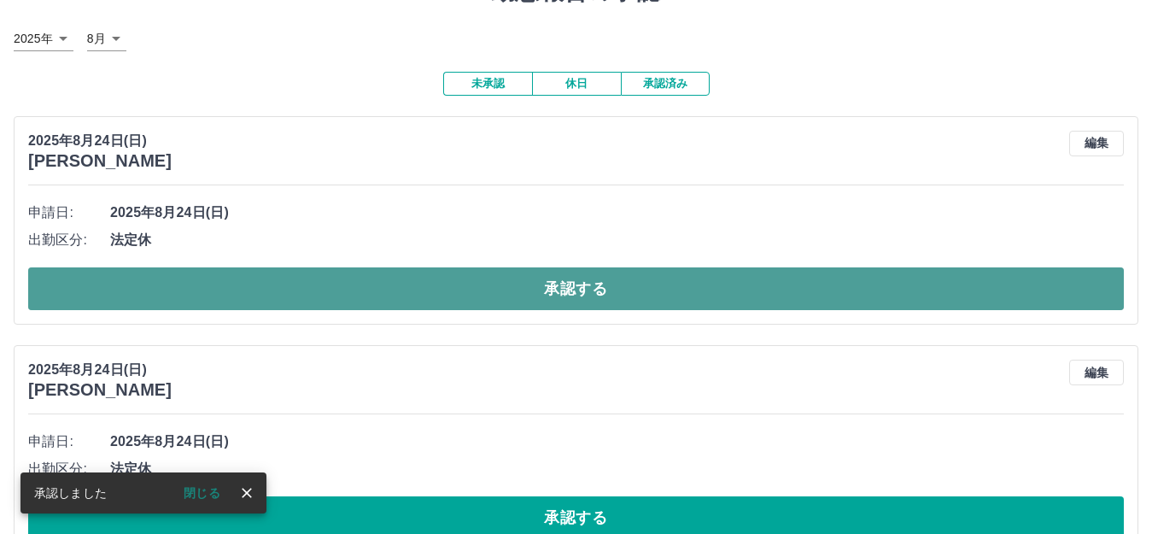
click at [452, 280] on button "承認する" at bounding box center [575, 288] width 1095 height 43
click at [498, 284] on button "承認する" at bounding box center [575, 288] width 1095 height 43
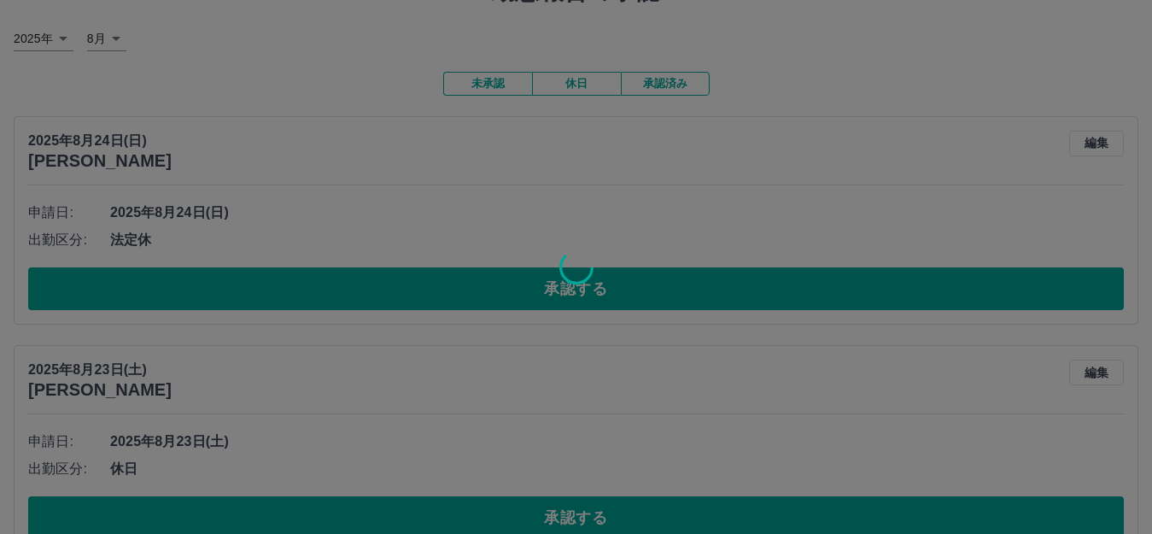
drag, startPoint x: 482, startPoint y: 284, endPoint x: 493, endPoint y: 295, distance: 15.7
click at [492, 294] on div at bounding box center [576, 267] width 1152 height 534
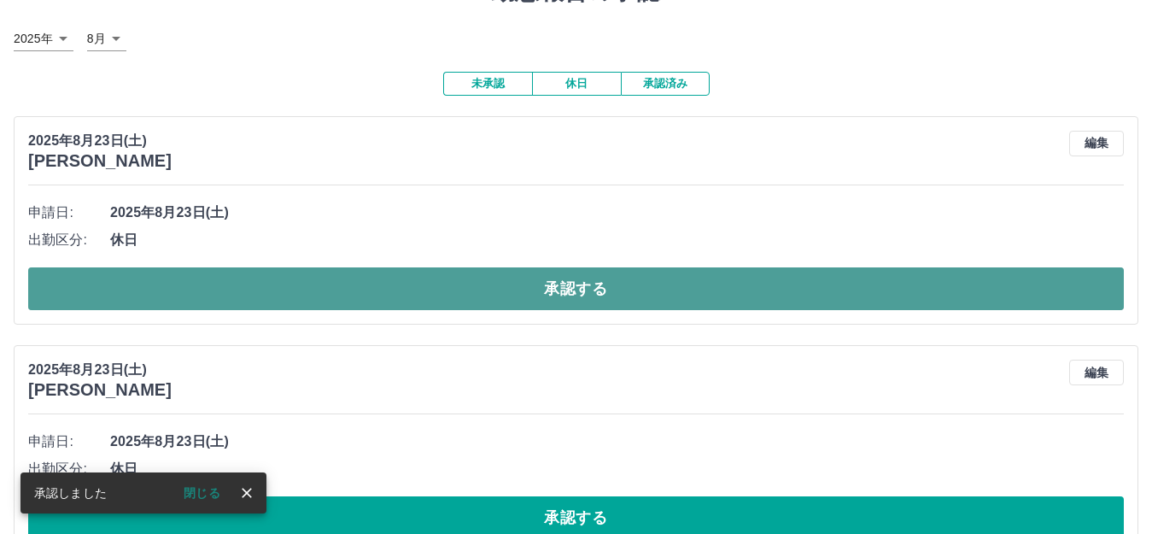
click at [493, 295] on button "承認する" at bounding box center [575, 288] width 1095 height 43
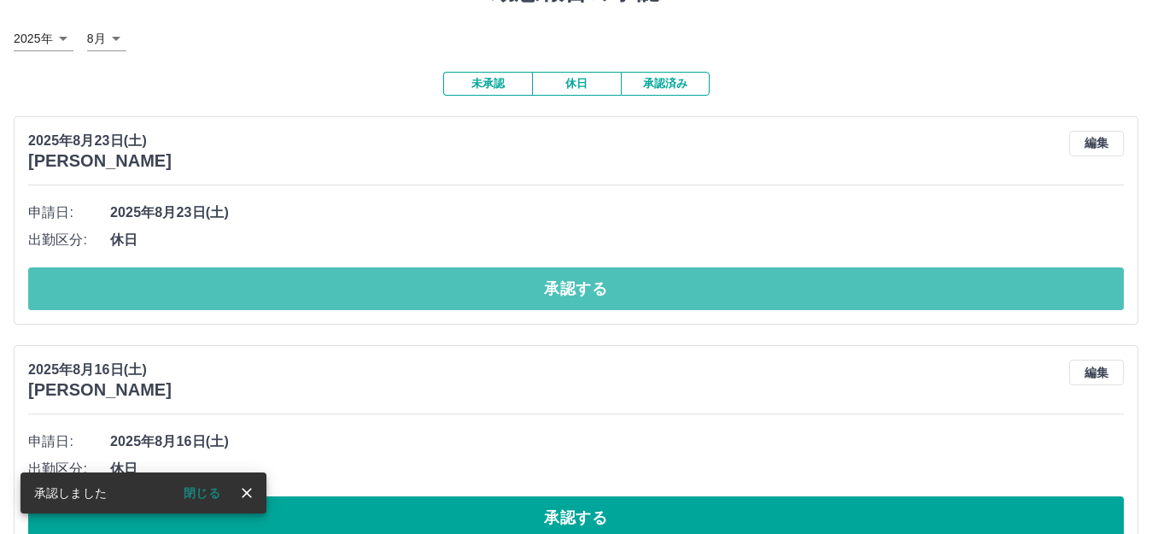
click at [493, 295] on button "承認する" at bounding box center [575, 288] width 1095 height 43
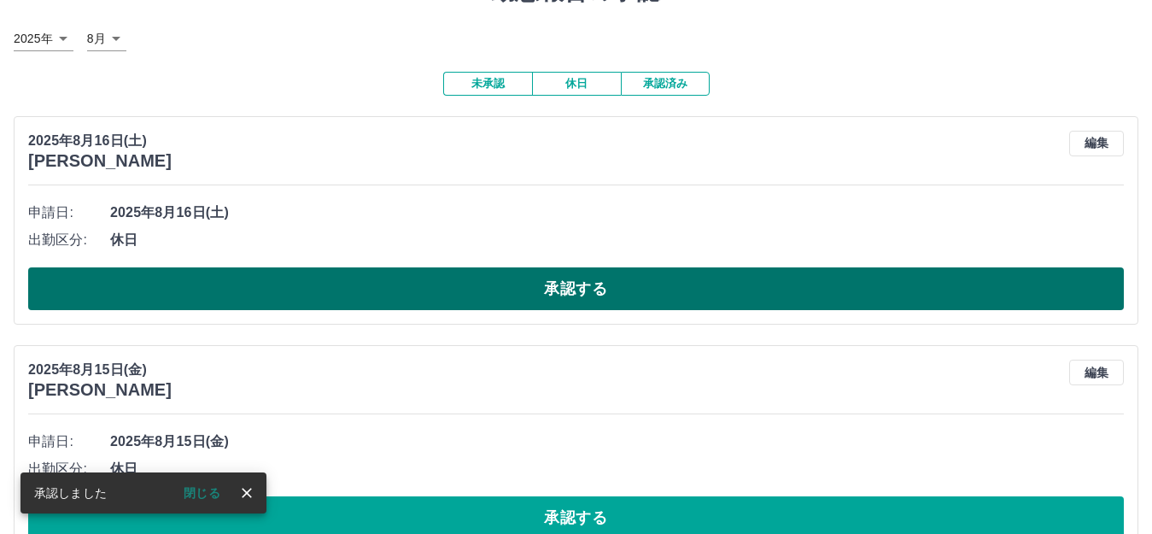
click at [489, 294] on button "承認する" at bounding box center [575, 288] width 1095 height 43
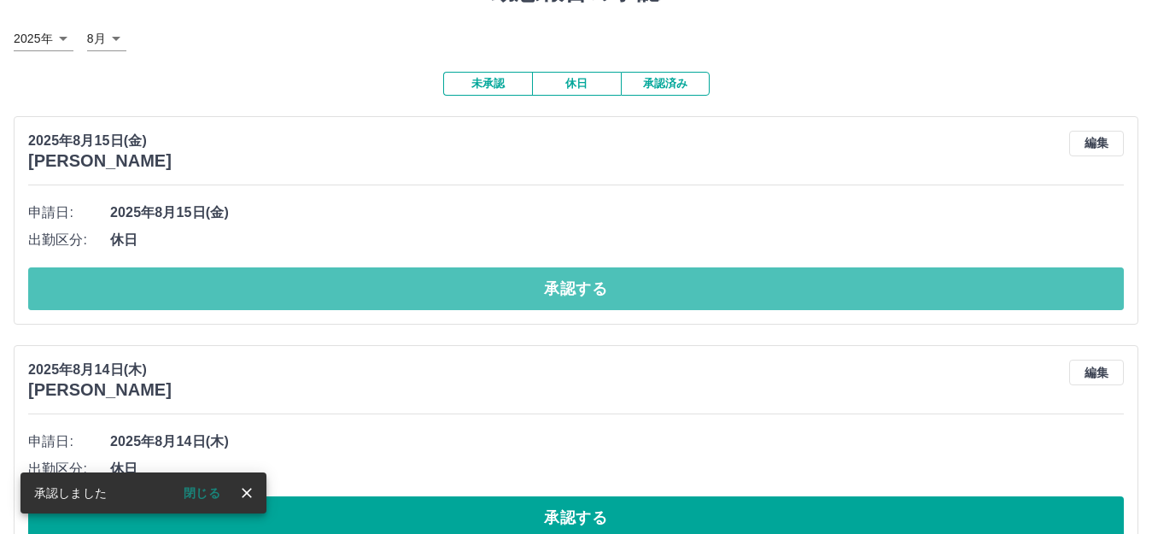
click at [489, 294] on button "承認する" at bounding box center [575, 288] width 1095 height 43
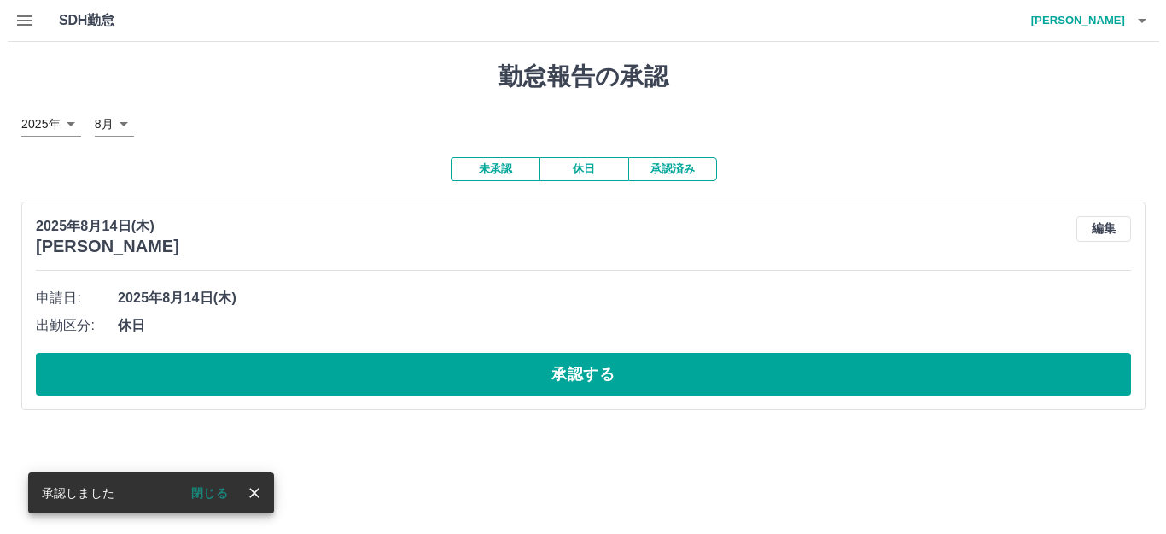
scroll to position [0, 0]
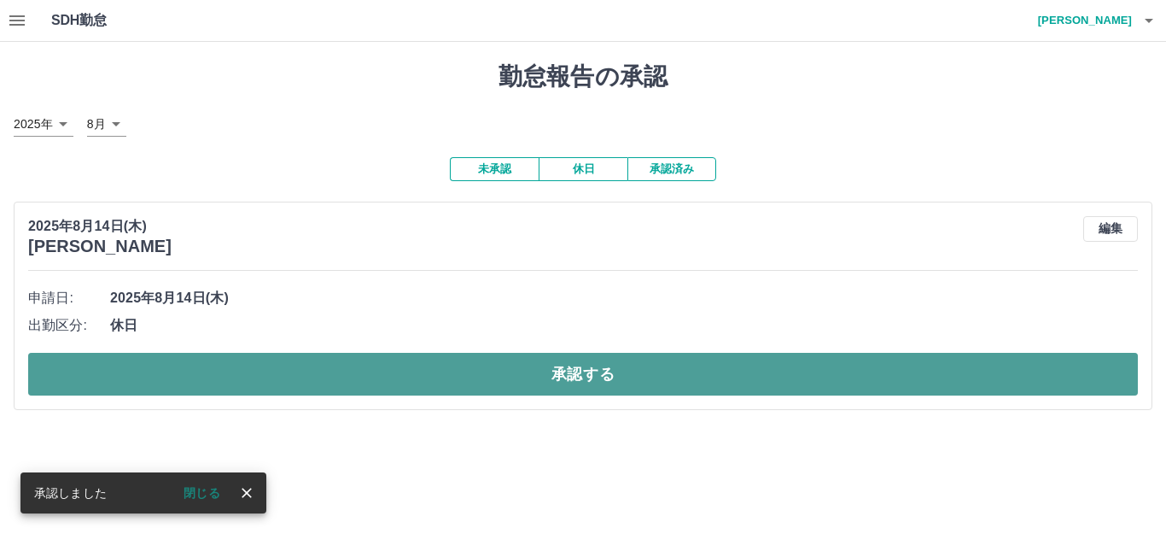
click at [495, 382] on button "承認する" at bounding box center [583, 374] width 1110 height 43
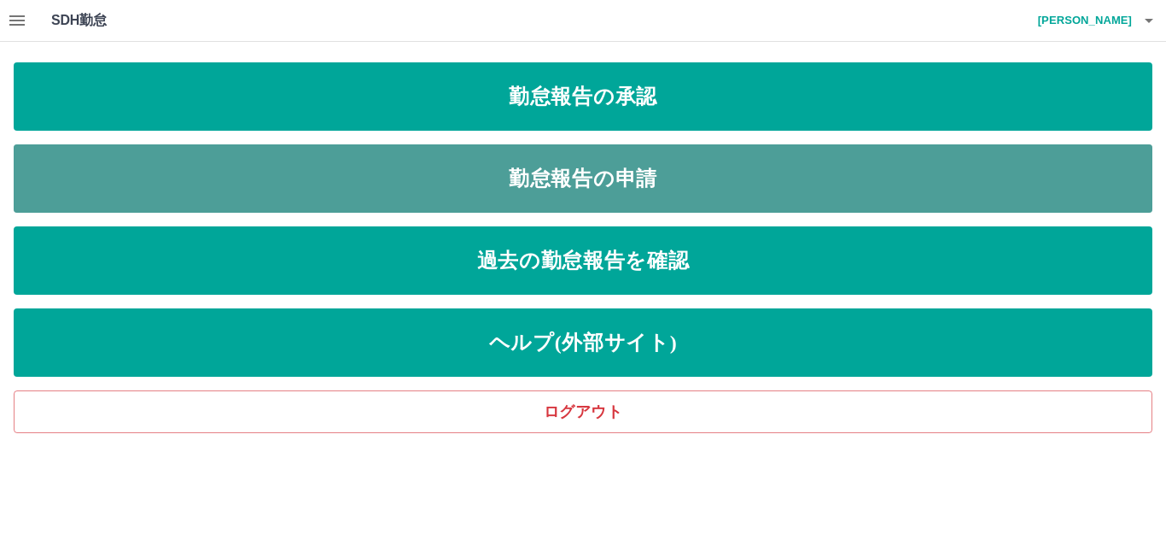
click at [379, 189] on link "勤怠報告の申請" at bounding box center [583, 178] width 1139 height 68
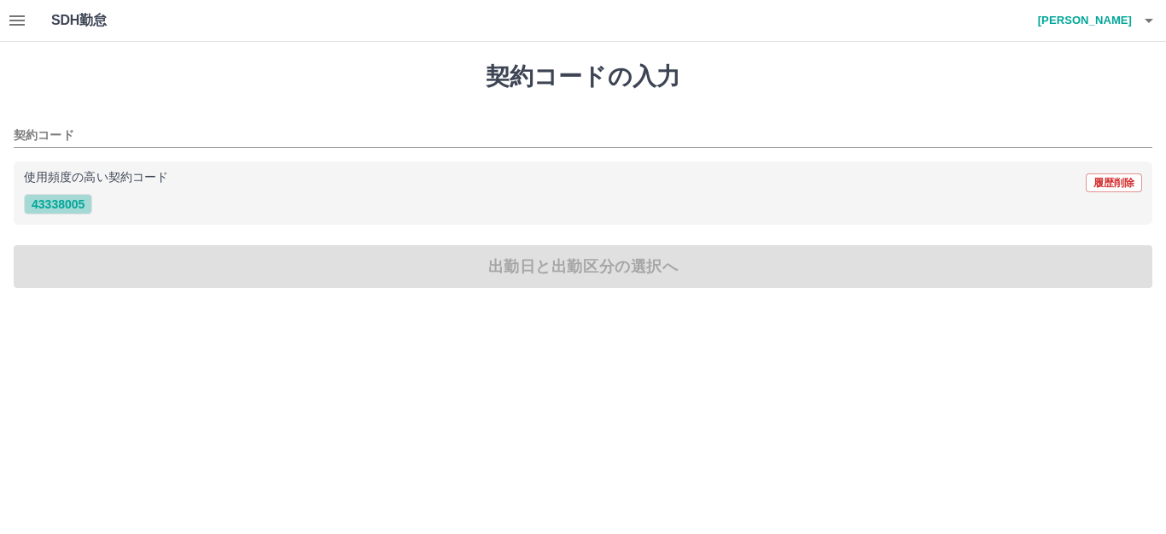
click at [64, 208] on button "43338005" at bounding box center [58, 204] width 68 height 20
type input "********"
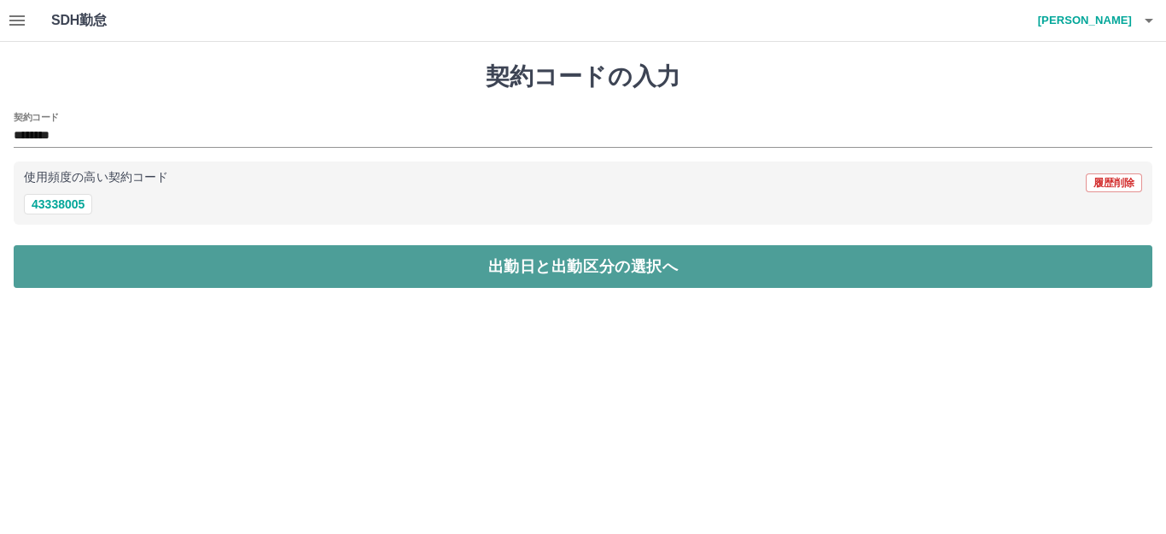
click at [159, 275] on button "出勤日と出勤区分の選択へ" at bounding box center [583, 266] width 1139 height 43
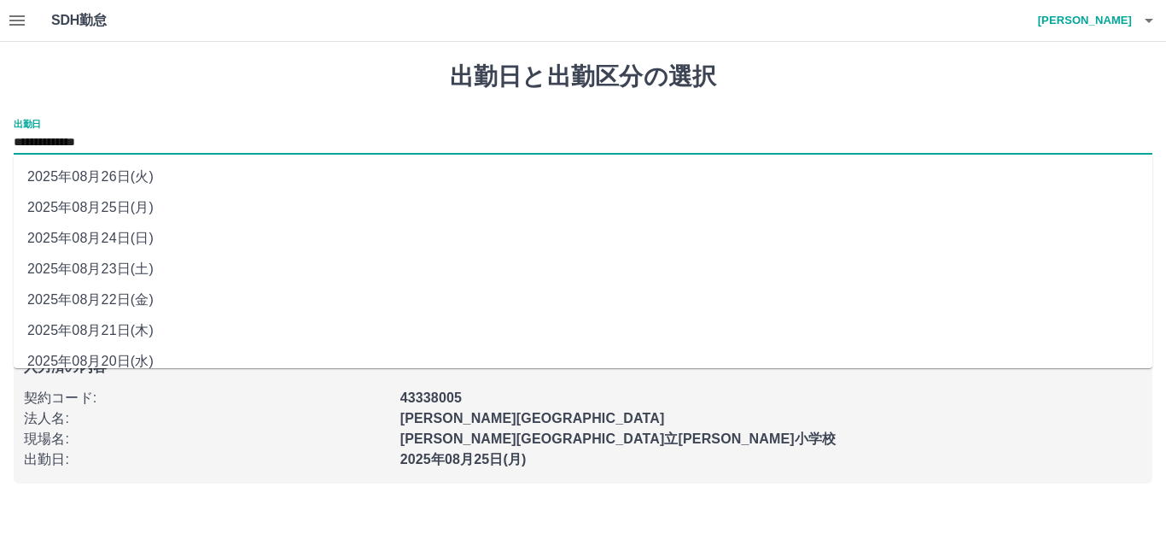
click at [98, 145] on input "**********" at bounding box center [583, 142] width 1139 height 21
click at [129, 239] on li "2025年08月24日(日)" at bounding box center [583, 238] width 1139 height 31
type input "**********"
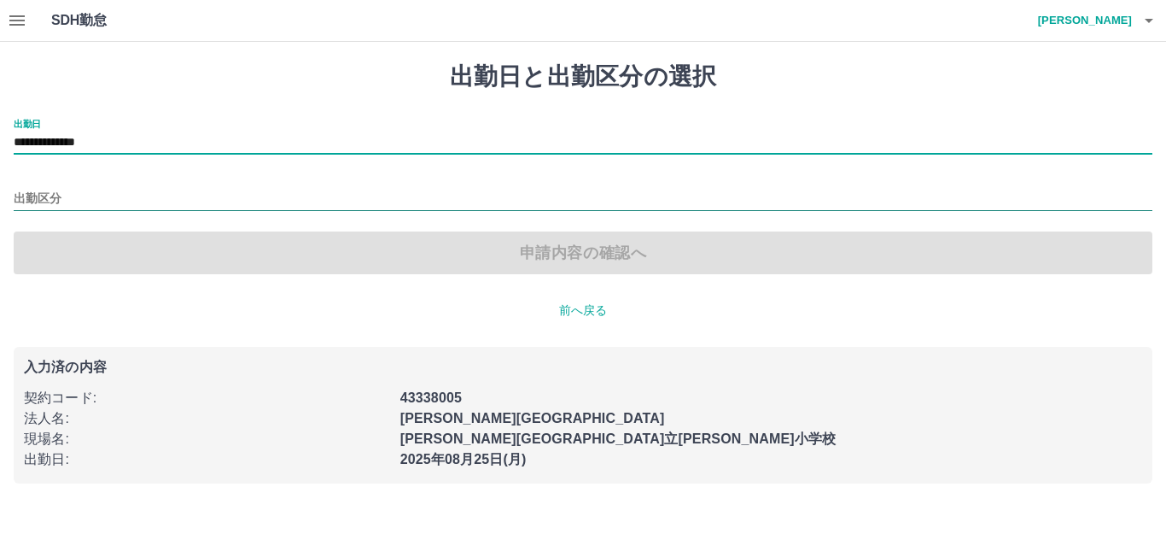
click at [58, 202] on input "出勤区分" at bounding box center [583, 199] width 1139 height 21
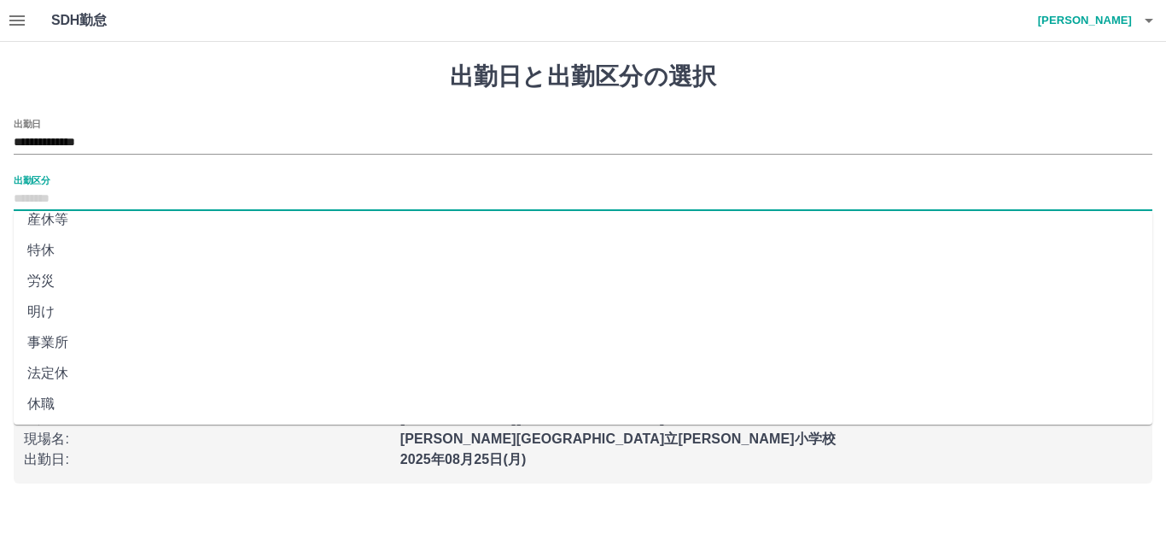
scroll to position [353, 0]
click at [54, 364] on li "法定休" at bounding box center [583, 371] width 1139 height 31
type input "***"
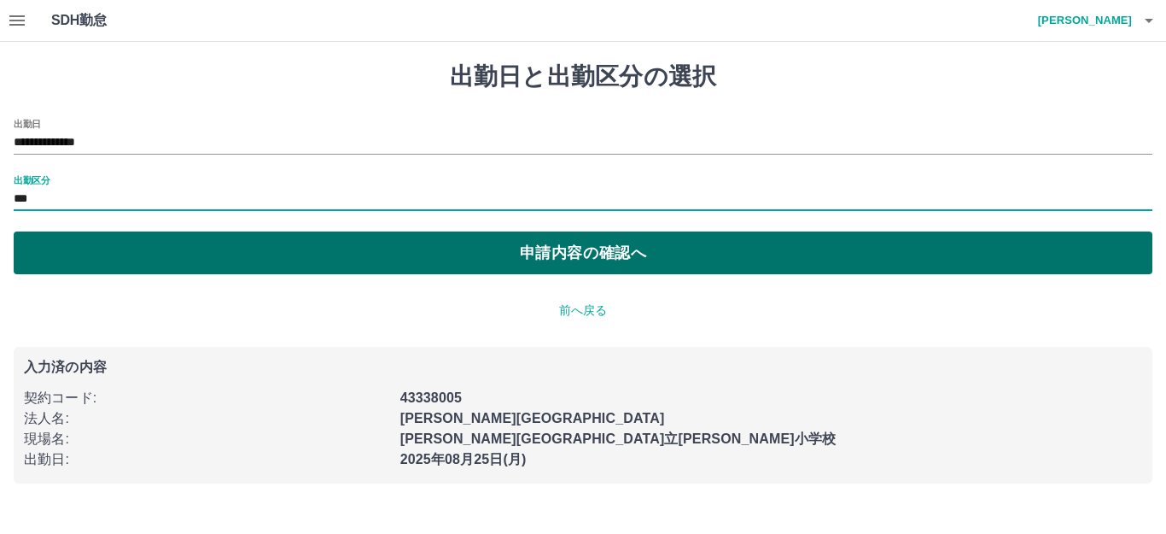
click at [408, 252] on button "申請内容の確認へ" at bounding box center [583, 252] width 1139 height 43
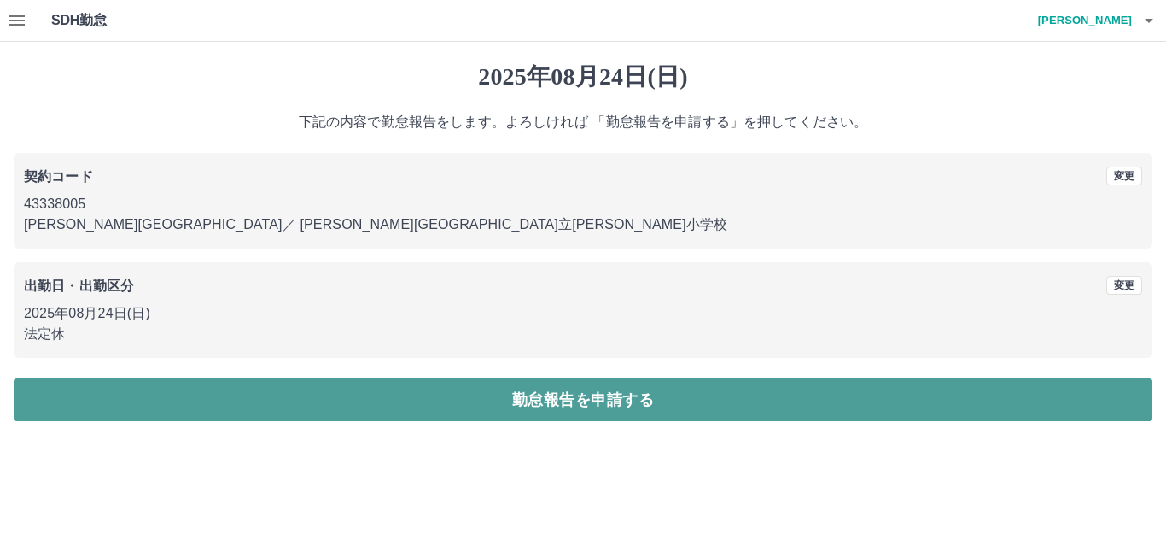
click at [415, 404] on button "勤怠報告を申請する" at bounding box center [583, 399] width 1139 height 43
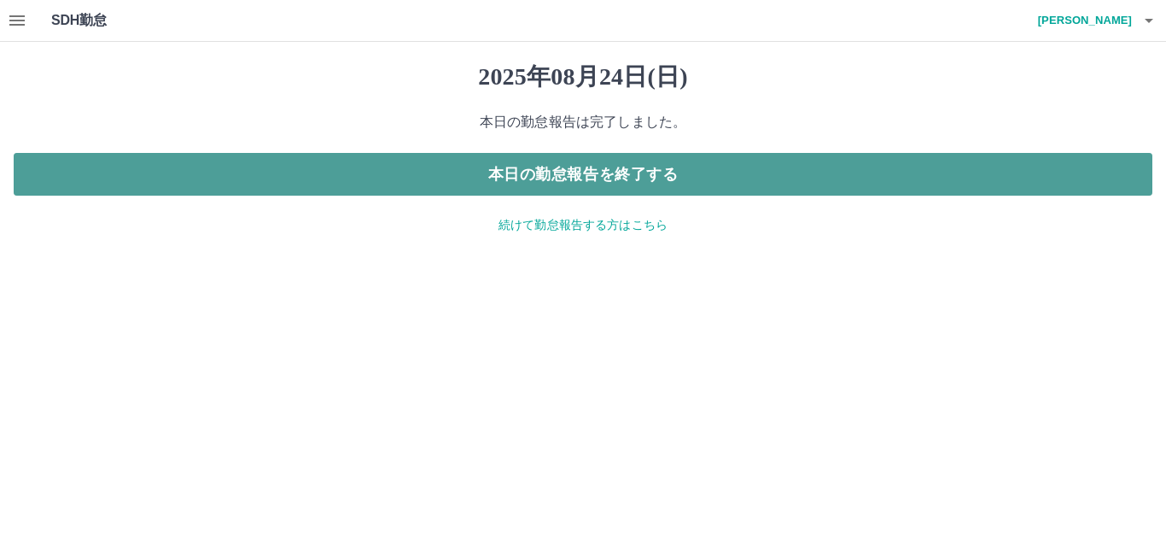
click at [187, 172] on button "本日の勤怠報告を終了する" at bounding box center [583, 174] width 1139 height 43
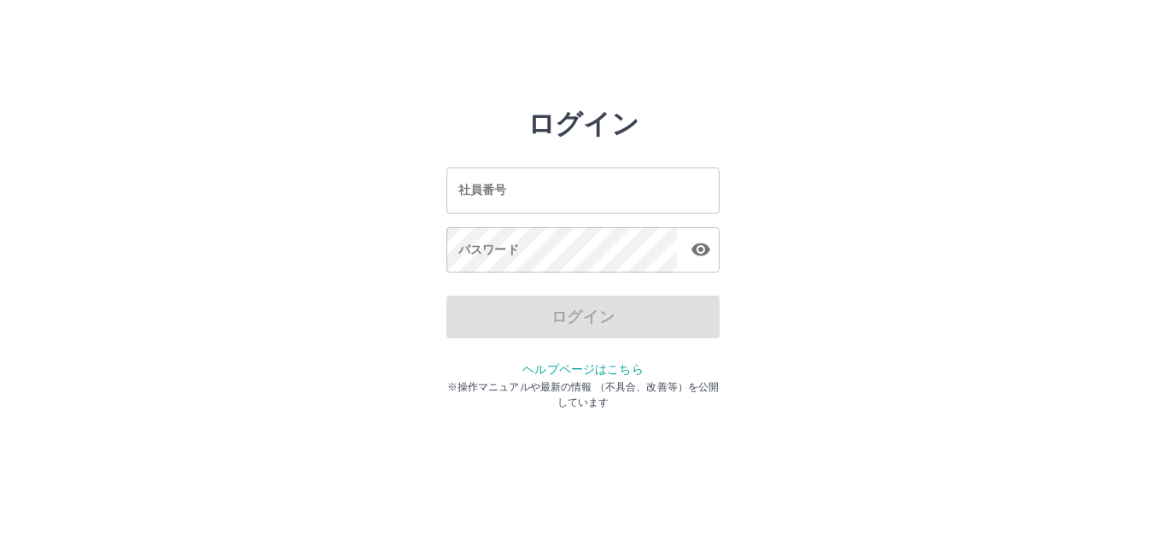
click at [482, 198] on input "社員番号" at bounding box center [582, 189] width 273 height 45
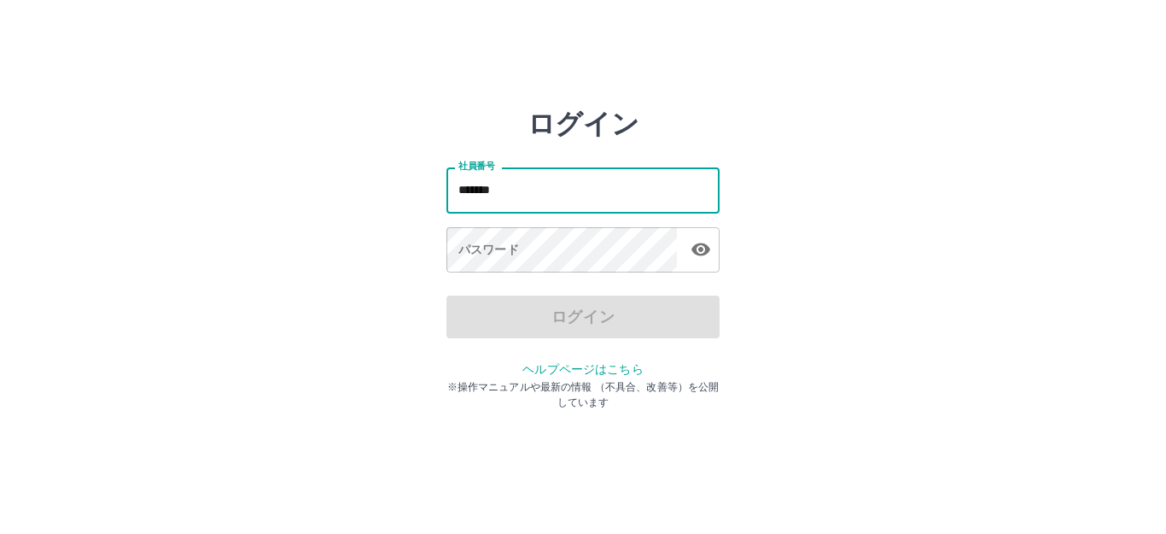
type input "*******"
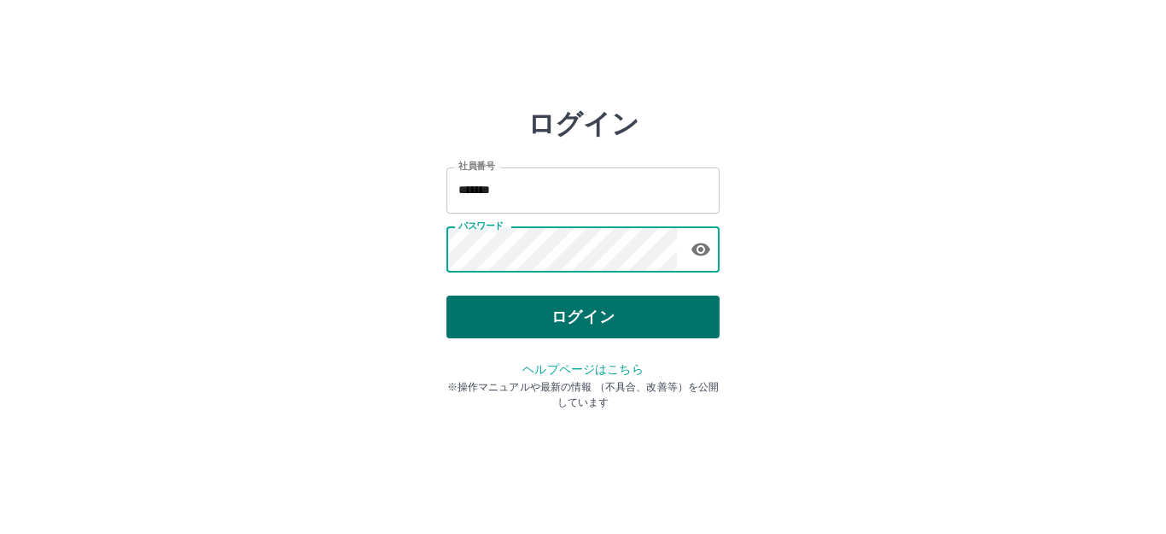
click at [477, 311] on button "ログイン" at bounding box center [582, 316] width 273 height 43
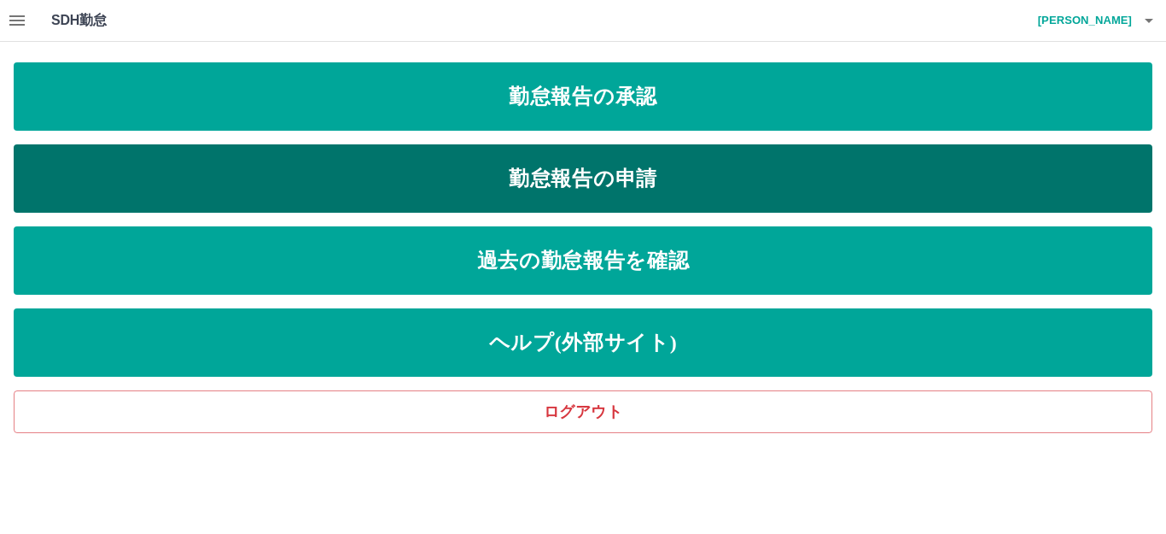
click at [557, 179] on link "勤怠報告の申請" at bounding box center [583, 178] width 1139 height 68
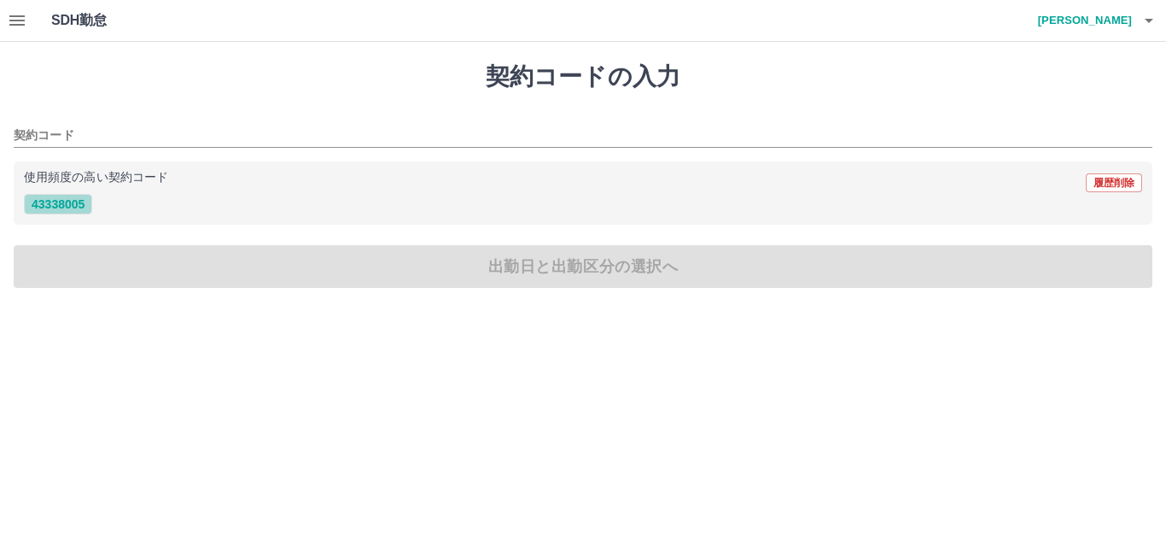
click at [47, 208] on button "43338005" at bounding box center [58, 204] width 68 height 20
type input "********"
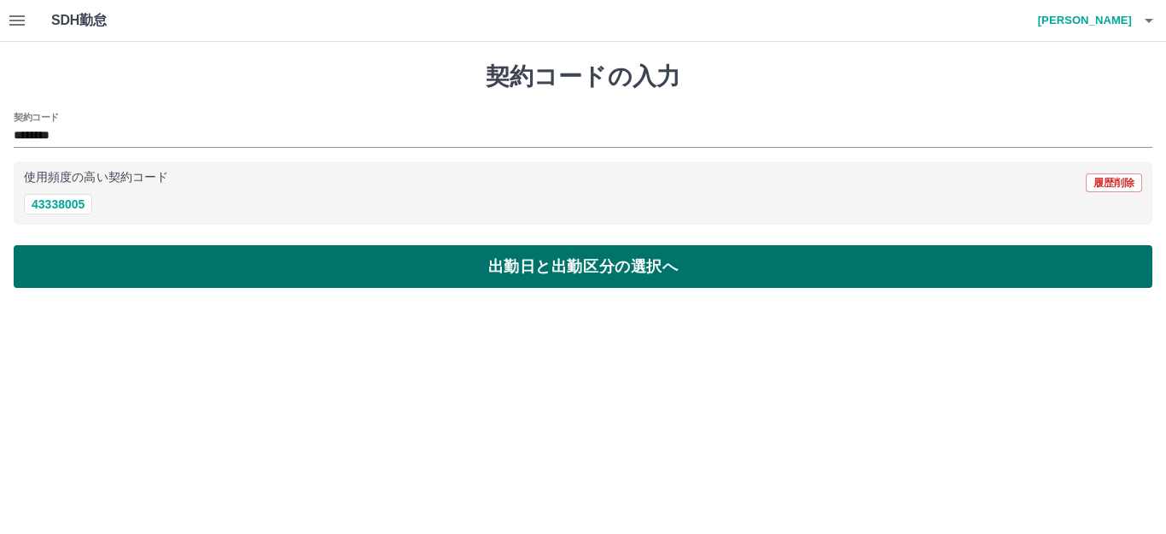
click at [100, 266] on button "出勤日と出勤区分の選択へ" at bounding box center [583, 266] width 1139 height 43
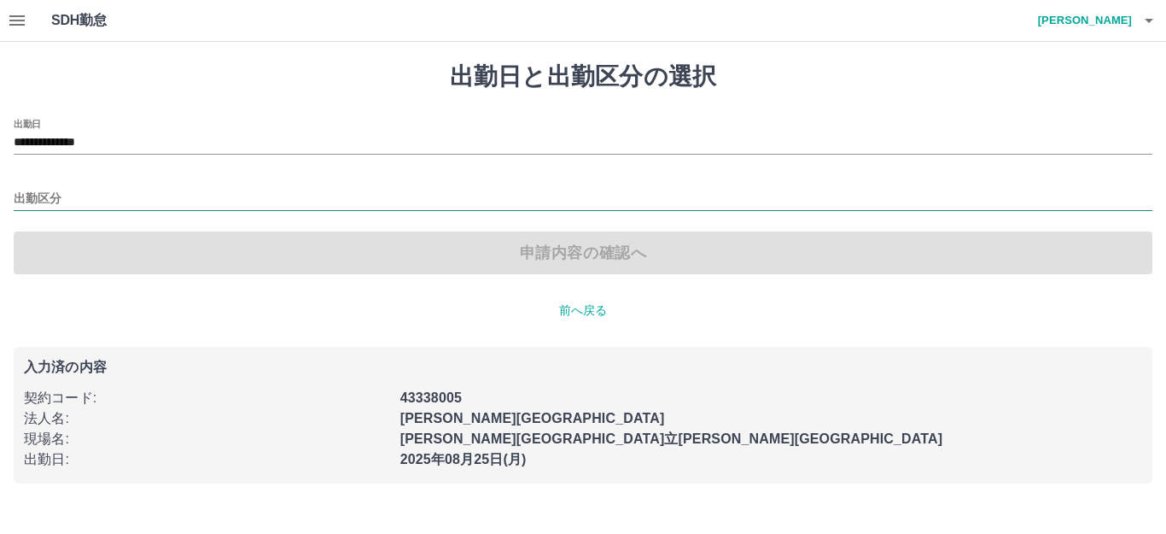
click at [81, 199] on input "出勤区分" at bounding box center [583, 199] width 1139 height 21
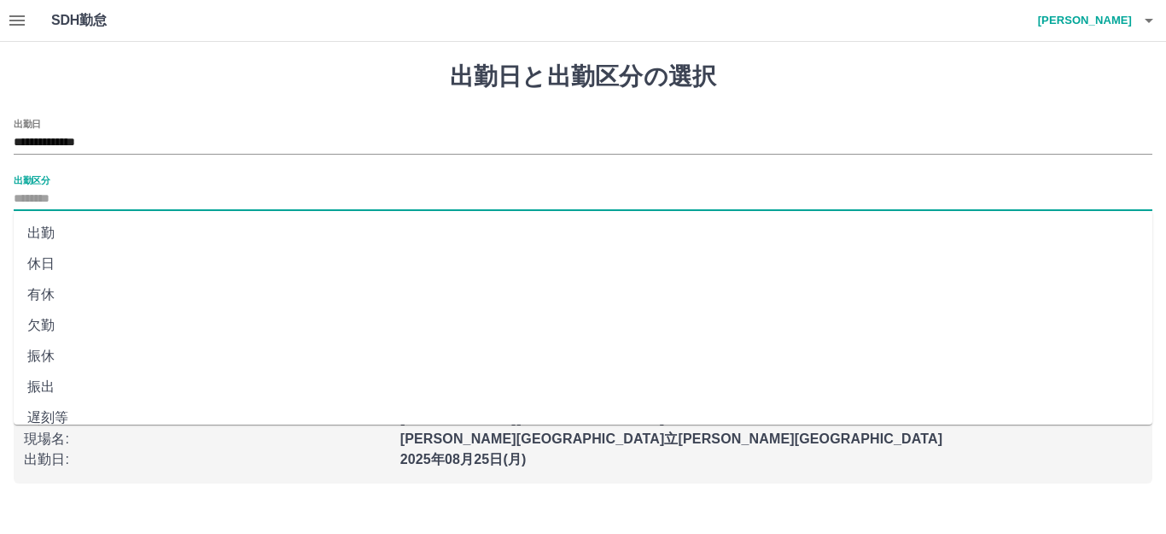
click at [74, 231] on li "出勤" at bounding box center [583, 233] width 1139 height 31
type input "**"
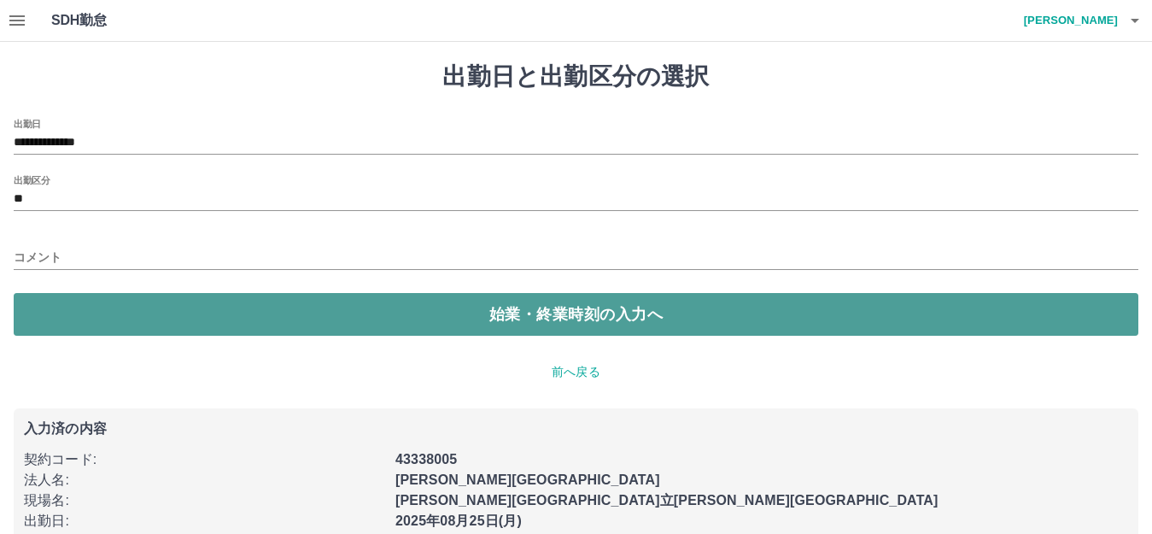
click at [86, 330] on button "始業・終業時刻の入力へ" at bounding box center [576, 314] width 1124 height 43
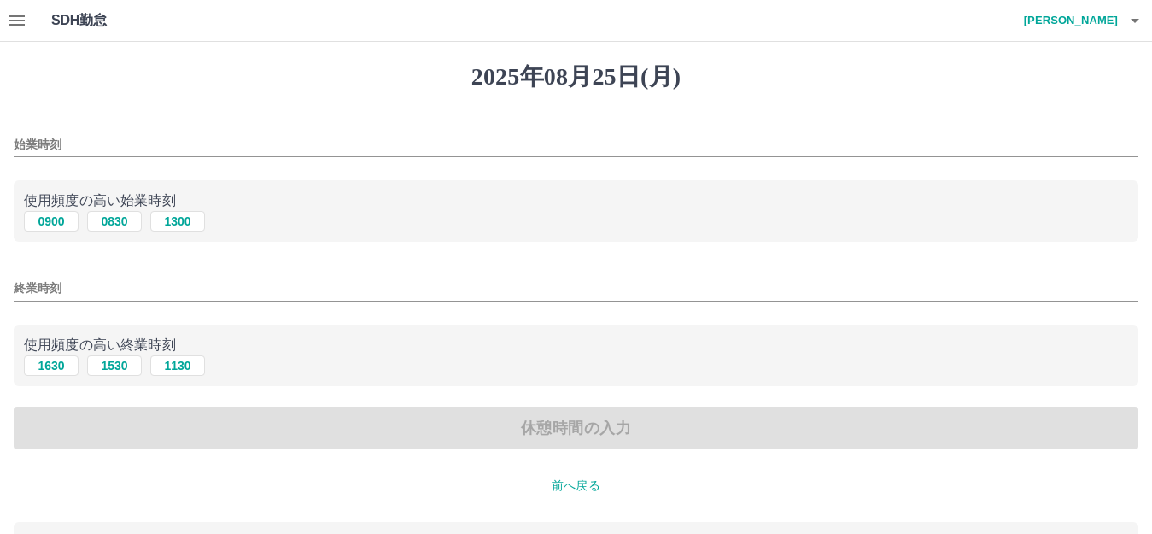
click at [109, 144] on input "始業時刻" at bounding box center [576, 144] width 1124 height 25
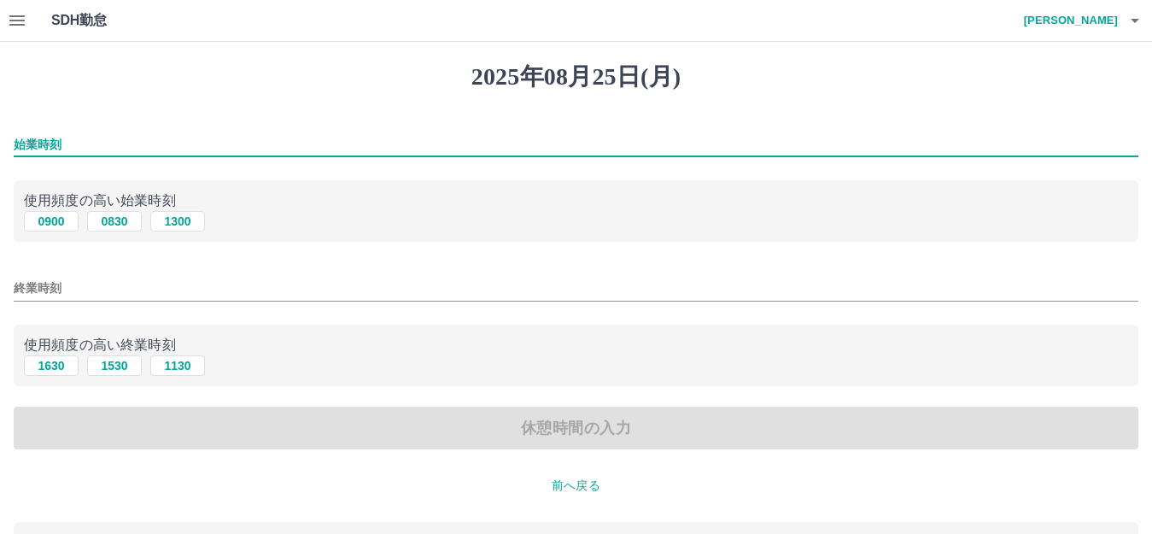
type input "****"
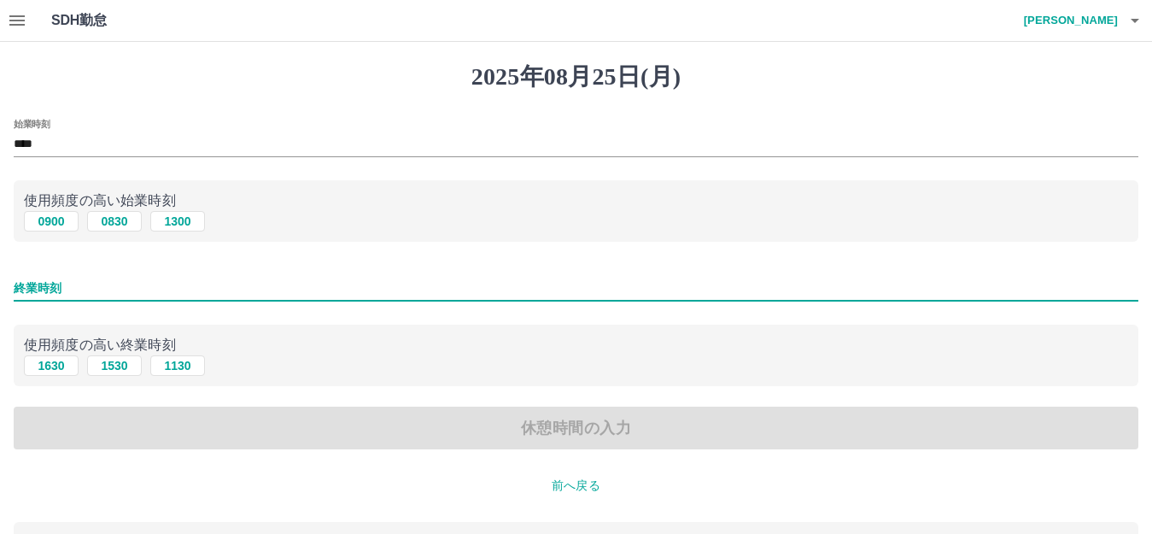
click at [96, 290] on input "終業時刻" at bounding box center [576, 288] width 1124 height 25
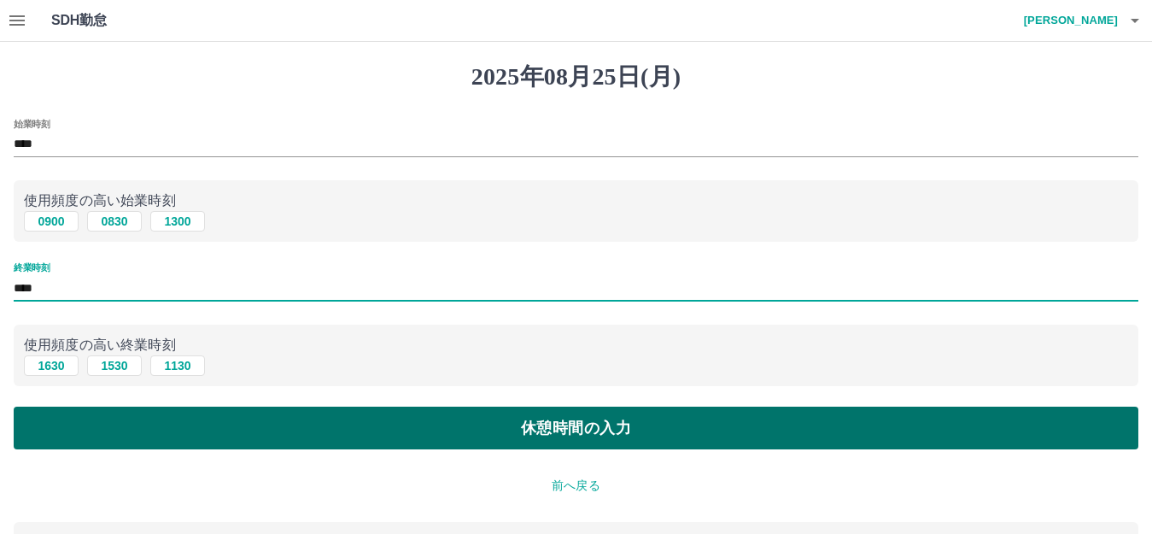
type input "****"
click at [137, 433] on button "休憩時間の入力" at bounding box center [576, 427] width 1124 height 43
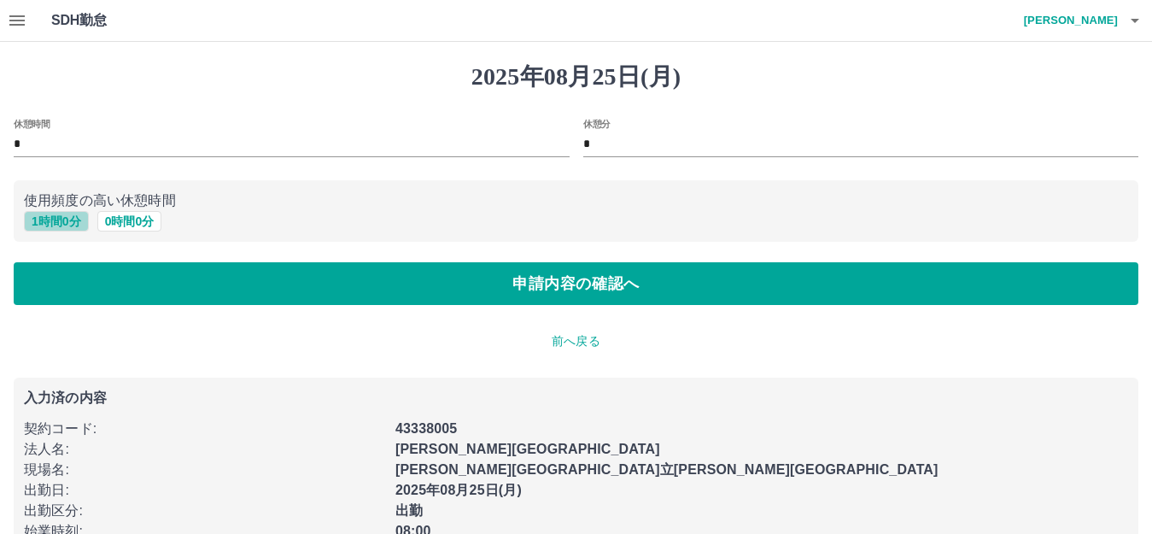
click at [75, 225] on button "1 時間 0 分" at bounding box center [56, 221] width 65 height 20
type input "*"
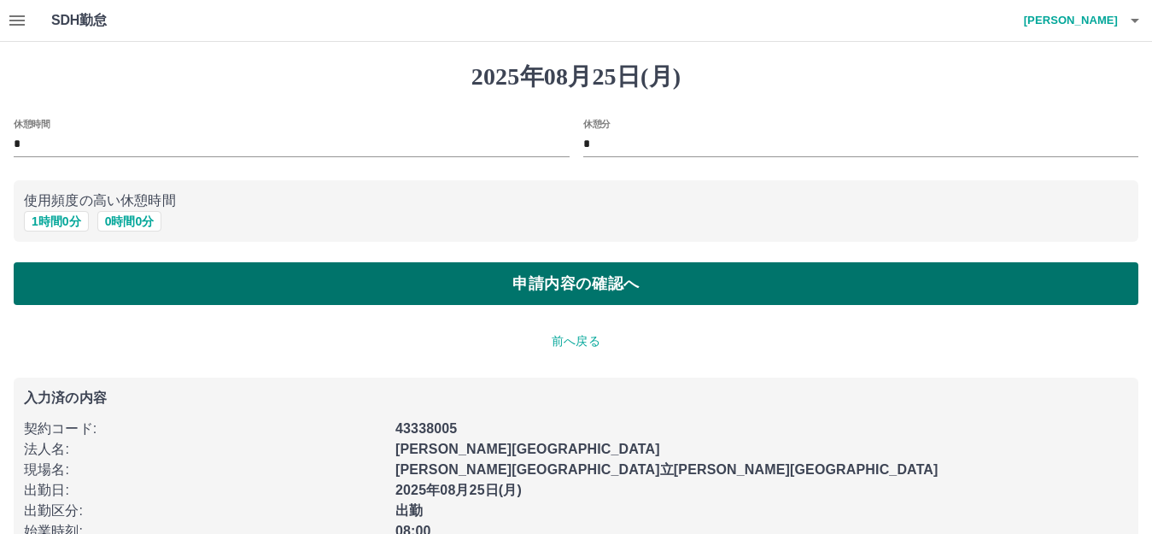
click at [160, 285] on button "申請内容の確認へ" at bounding box center [576, 283] width 1124 height 43
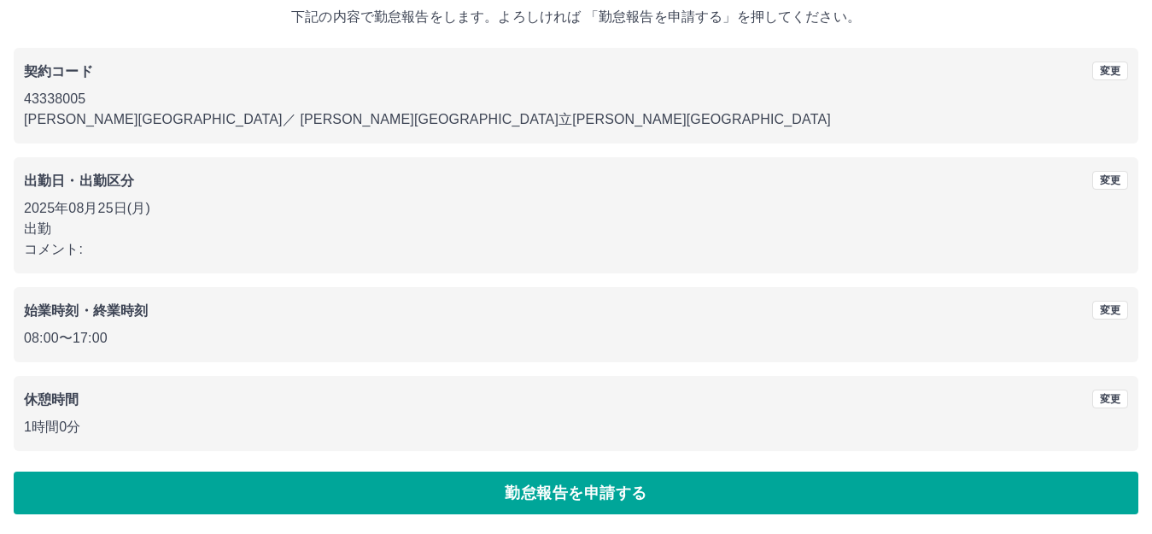
scroll to position [106, 0]
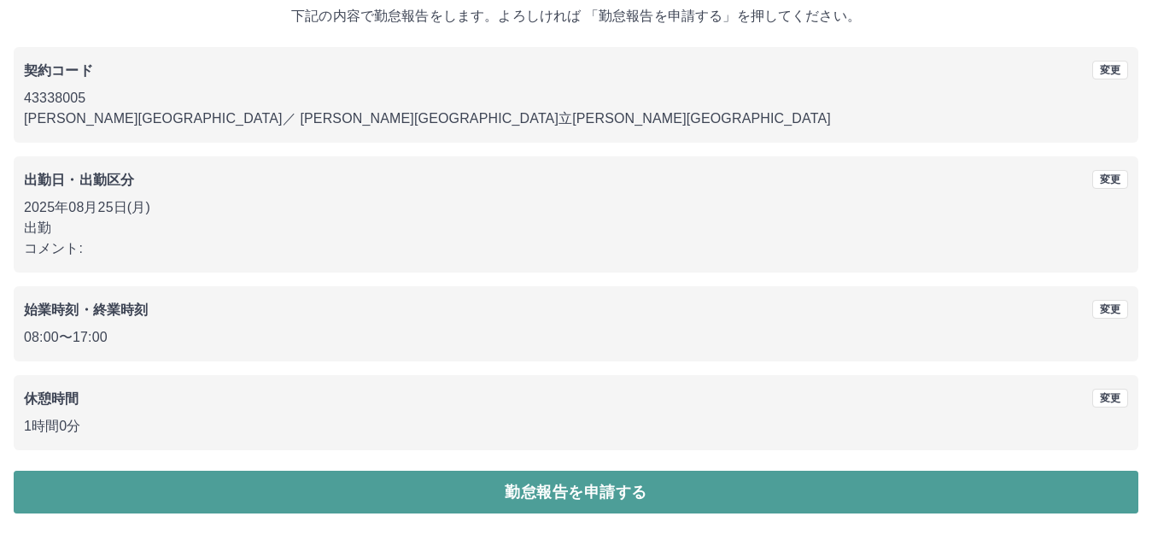
click at [366, 486] on button "勤怠報告を申請する" at bounding box center [576, 491] width 1124 height 43
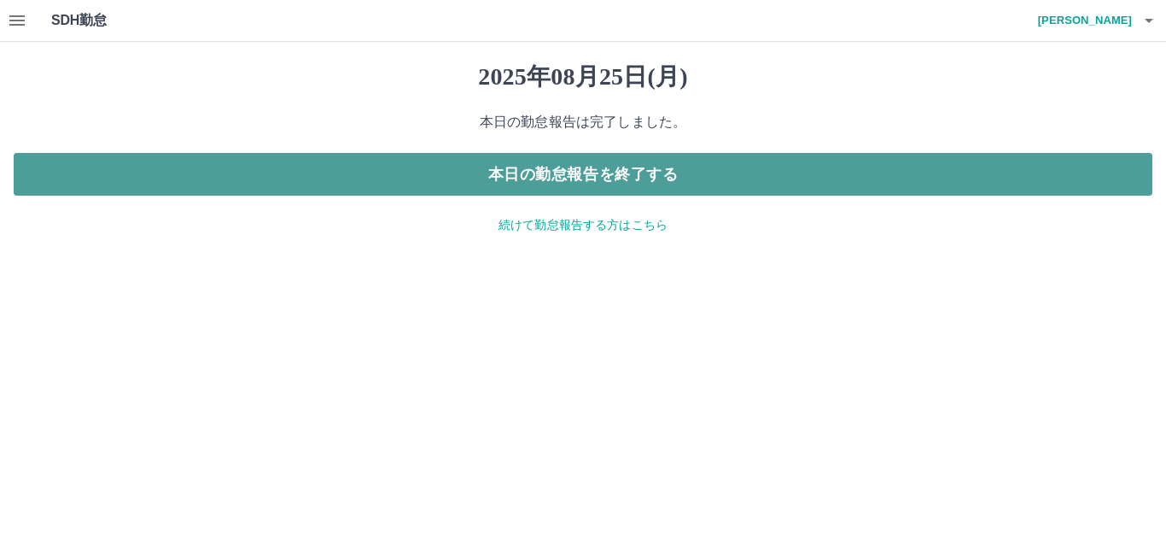
click at [444, 177] on button "本日の勤怠報告を終了する" at bounding box center [583, 174] width 1139 height 43
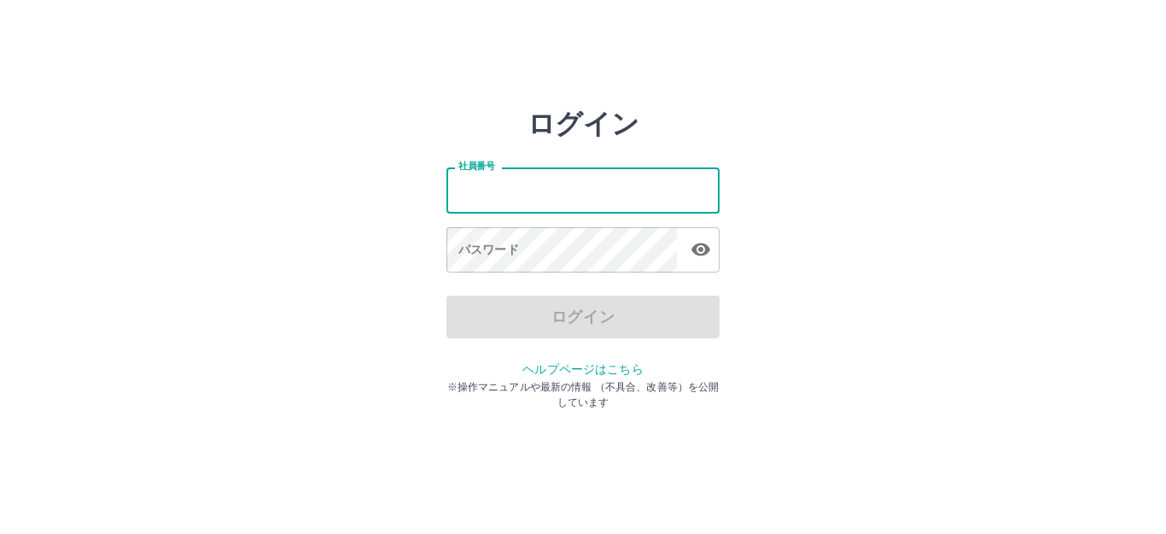
click at [491, 184] on input "社員番号" at bounding box center [582, 189] width 273 height 45
type input "*******"
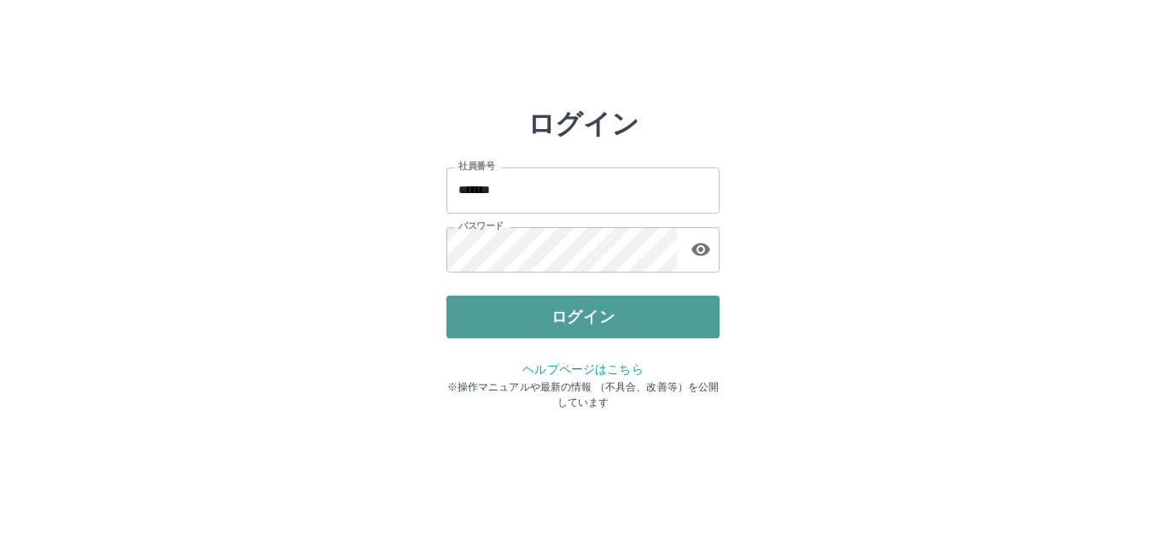
click at [519, 318] on button "ログイン" at bounding box center [582, 316] width 273 height 43
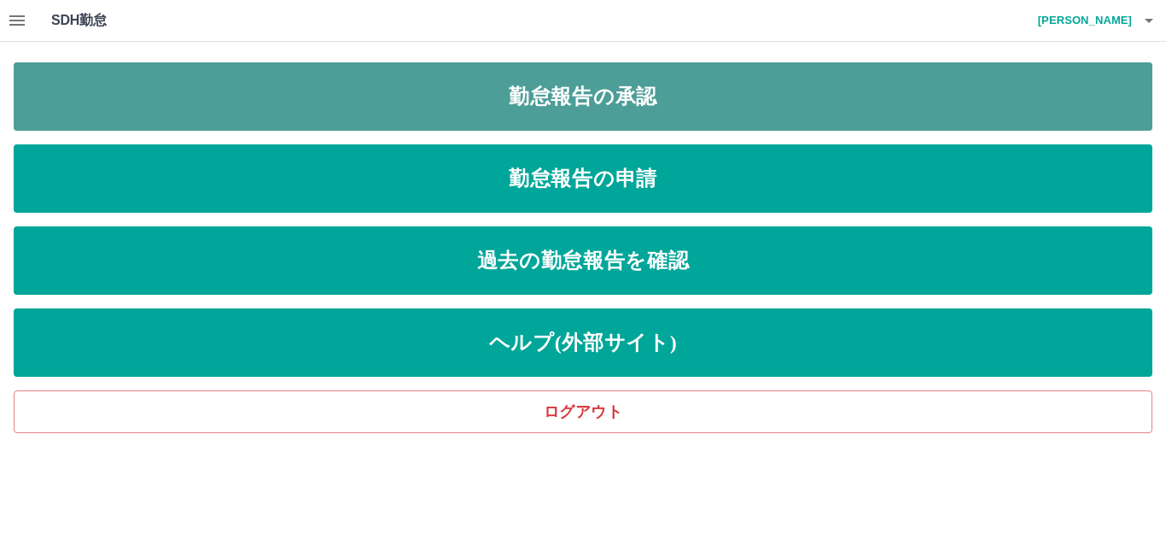
click at [443, 108] on link "勤怠報告の承認" at bounding box center [583, 96] width 1139 height 68
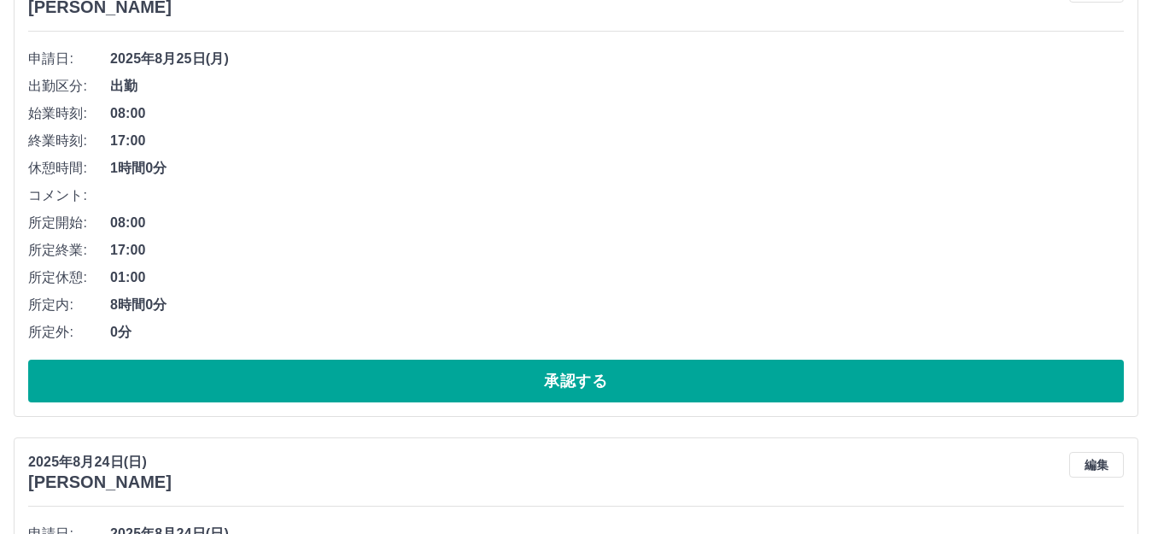
scroll to position [256, 0]
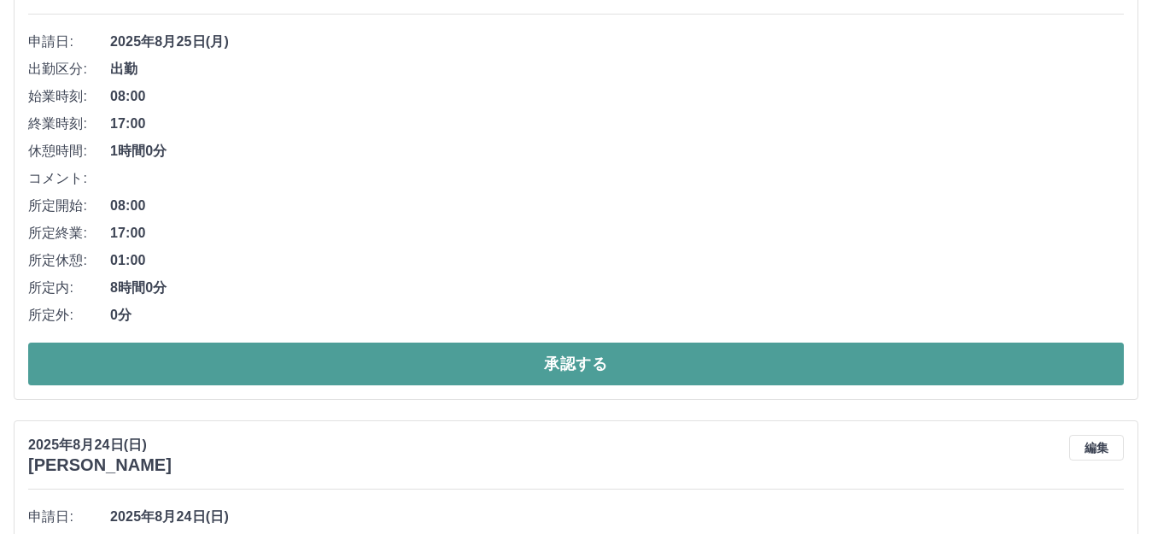
click at [297, 355] on button "承認する" at bounding box center [575, 363] width 1095 height 43
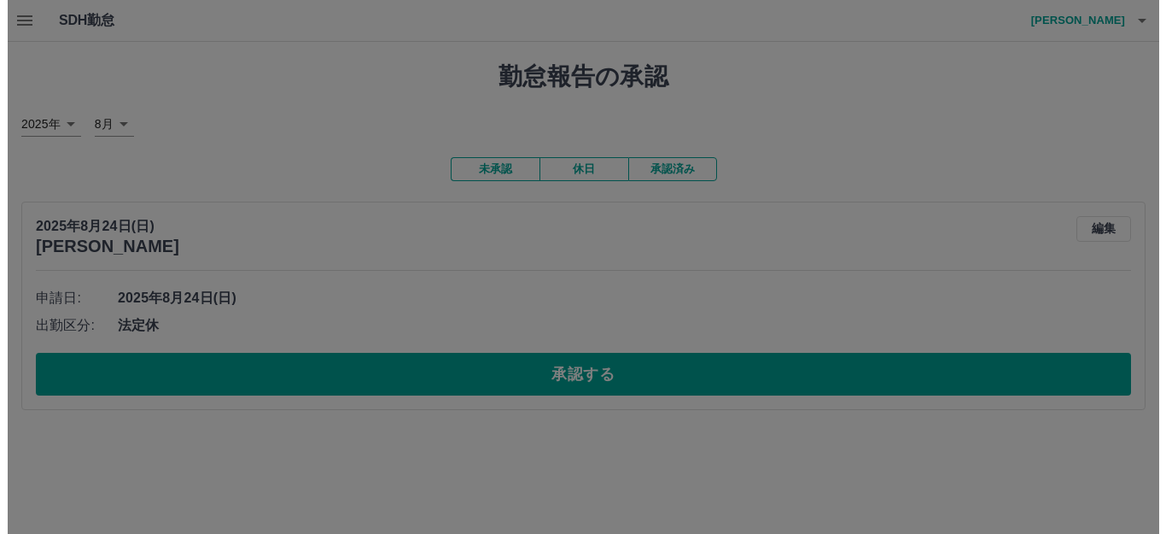
scroll to position [0, 0]
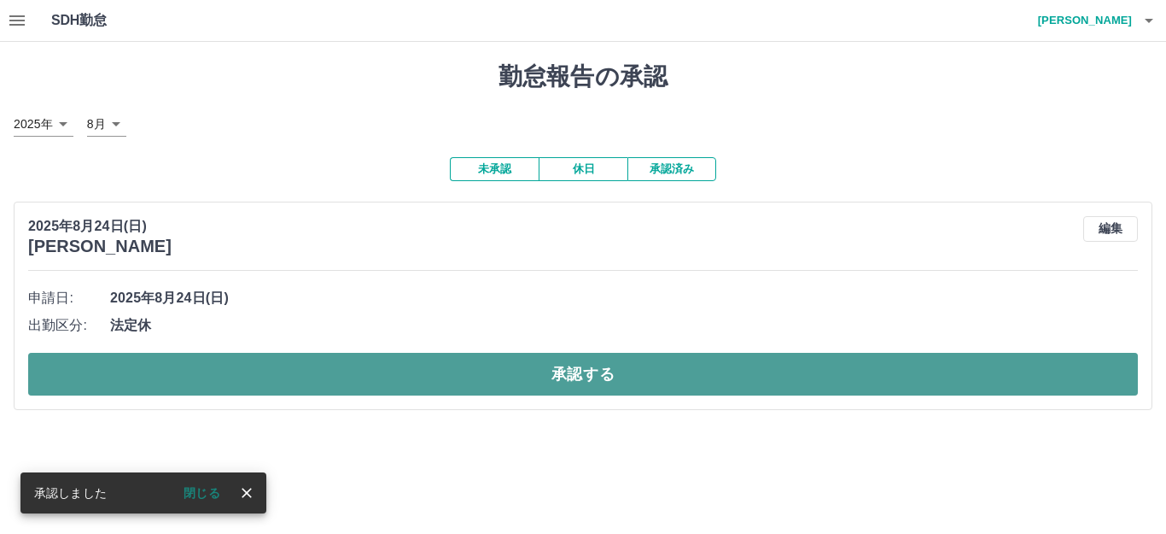
click at [301, 374] on button "承認する" at bounding box center [583, 374] width 1110 height 43
